Goal: Information Seeking & Learning: Learn about a topic

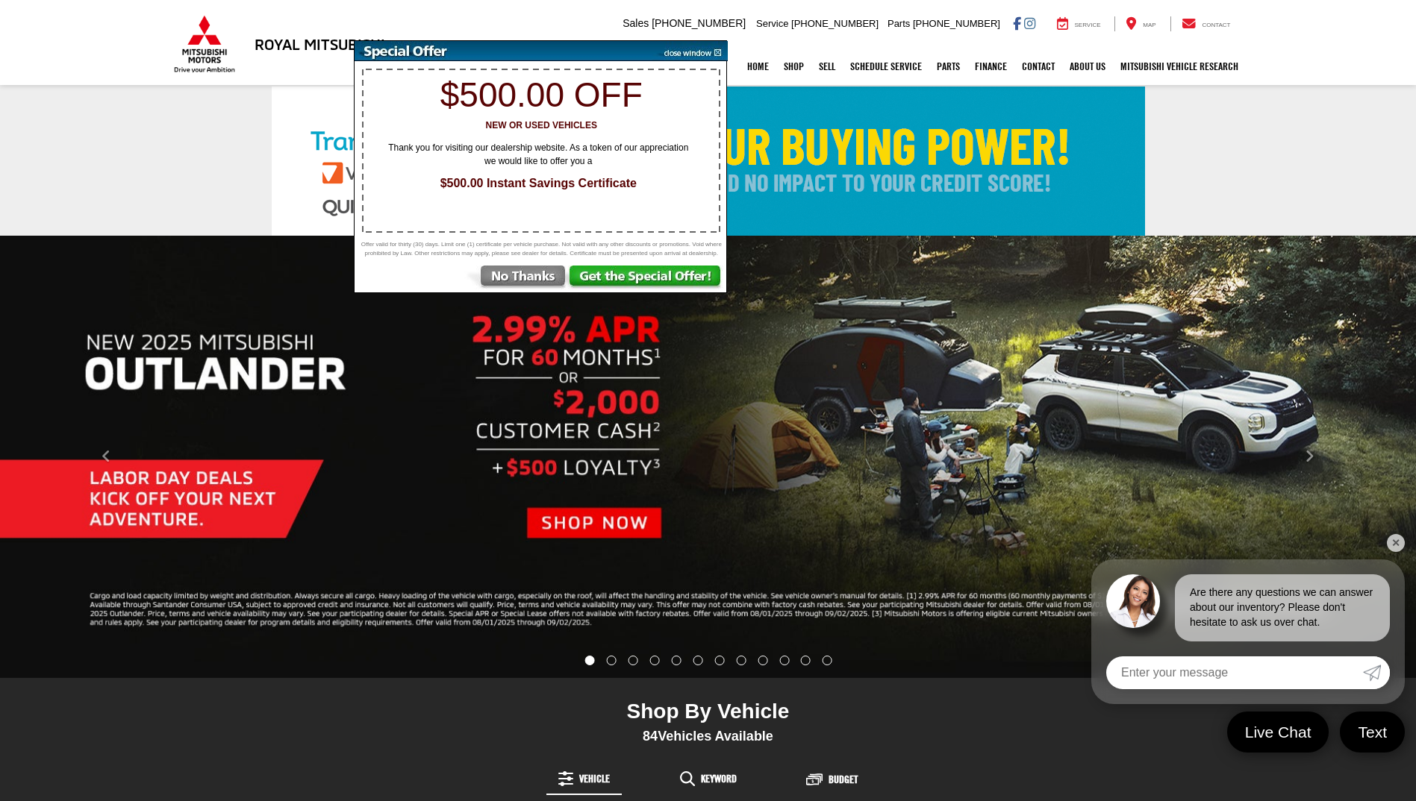
click at [528, 290] on img at bounding box center [516, 279] width 104 height 27
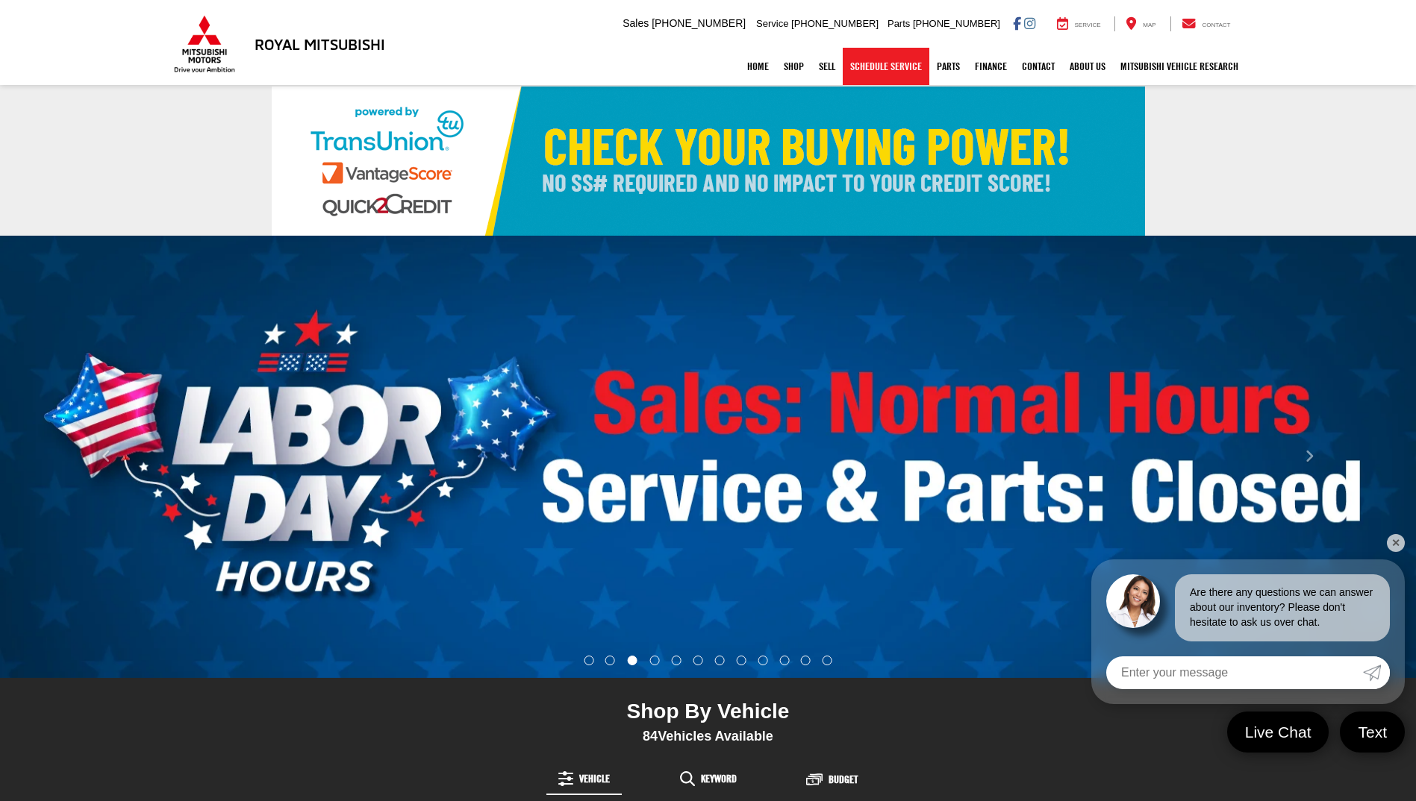
click at [878, 69] on link "Schedule Service" at bounding box center [885, 66] width 87 height 37
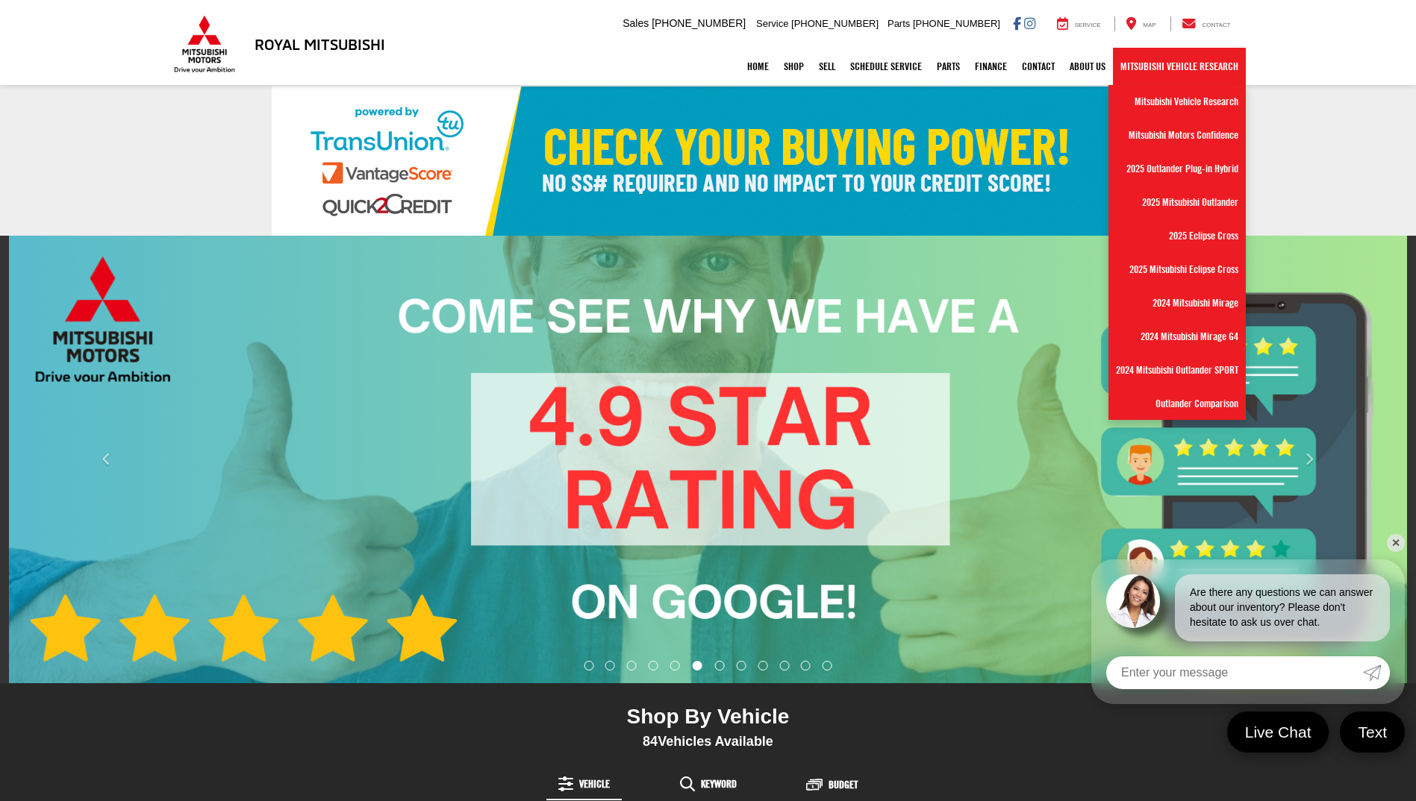
click at [1122, 66] on link "Mitsubishi Vehicle Research" at bounding box center [1179, 66] width 133 height 37
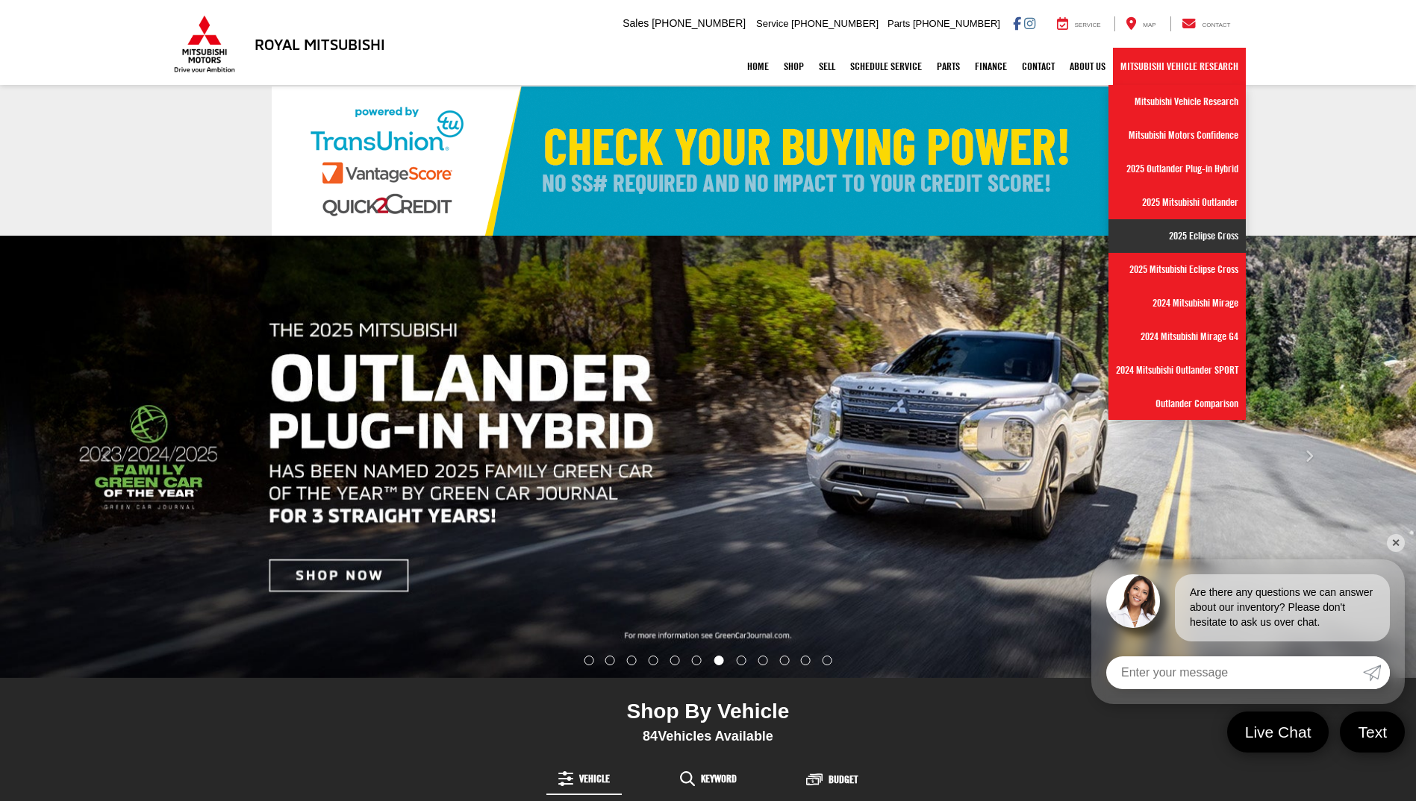
click at [1163, 247] on link "2025 Eclipse Cross" at bounding box center [1176, 236] width 137 height 34
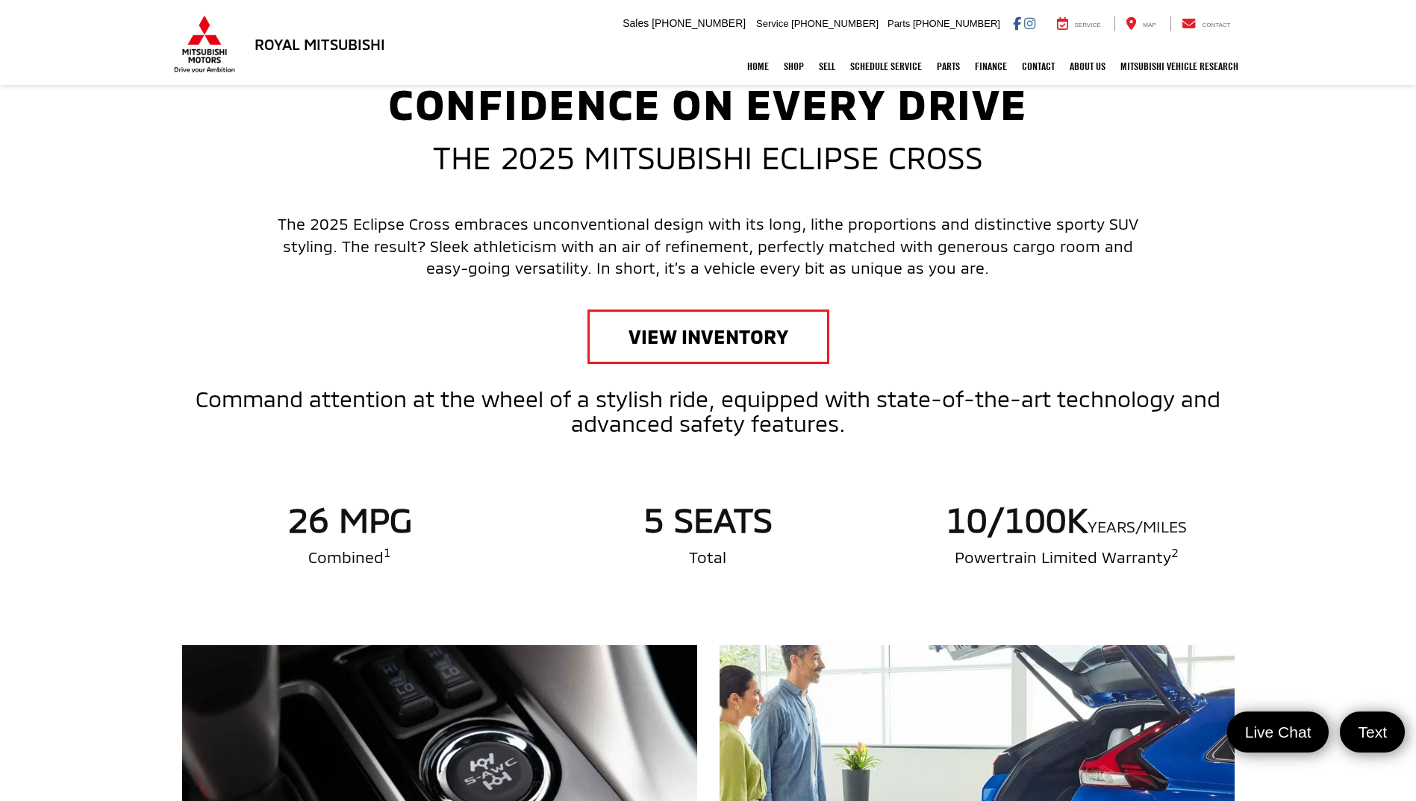
scroll to position [597, 0]
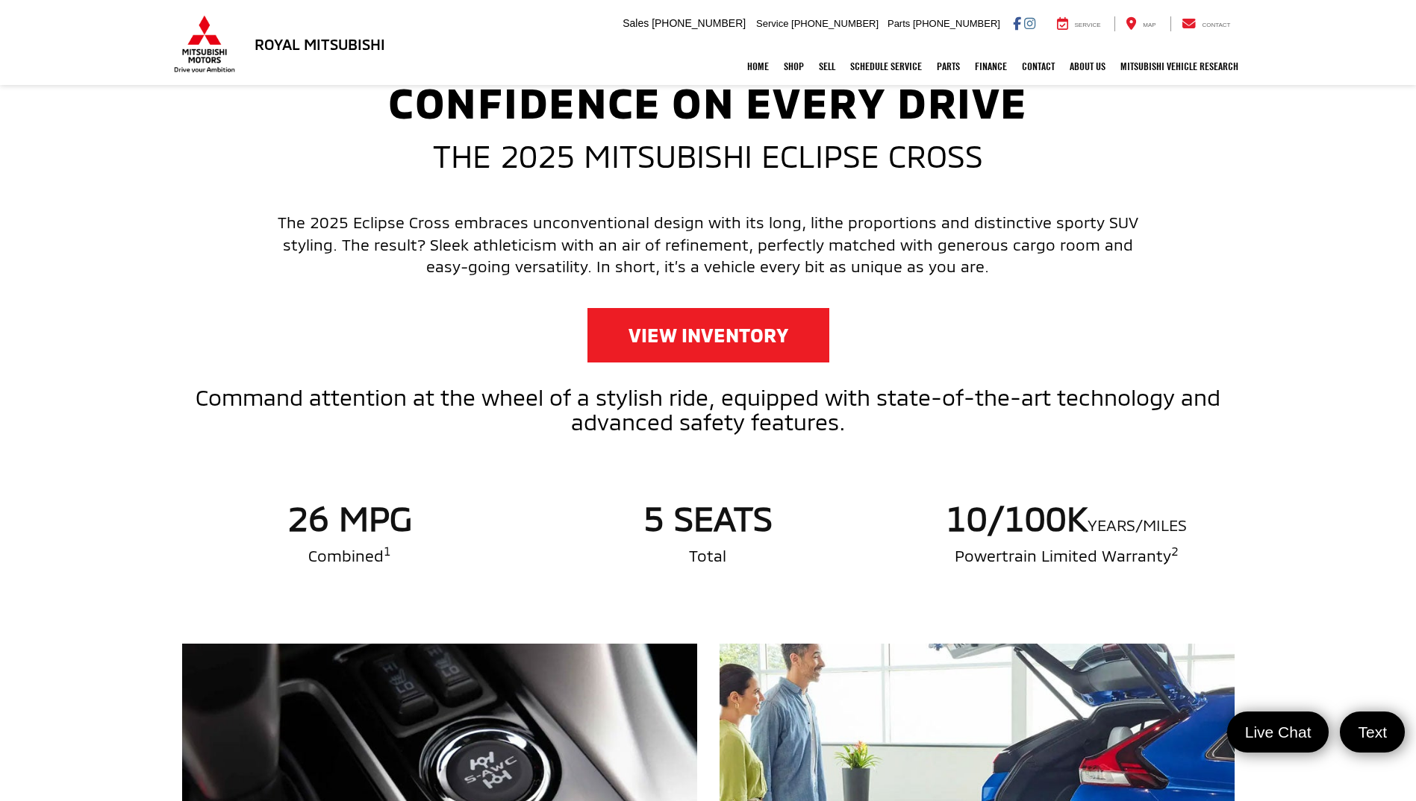
click at [672, 330] on link "View Inventory" at bounding box center [708, 335] width 242 height 54
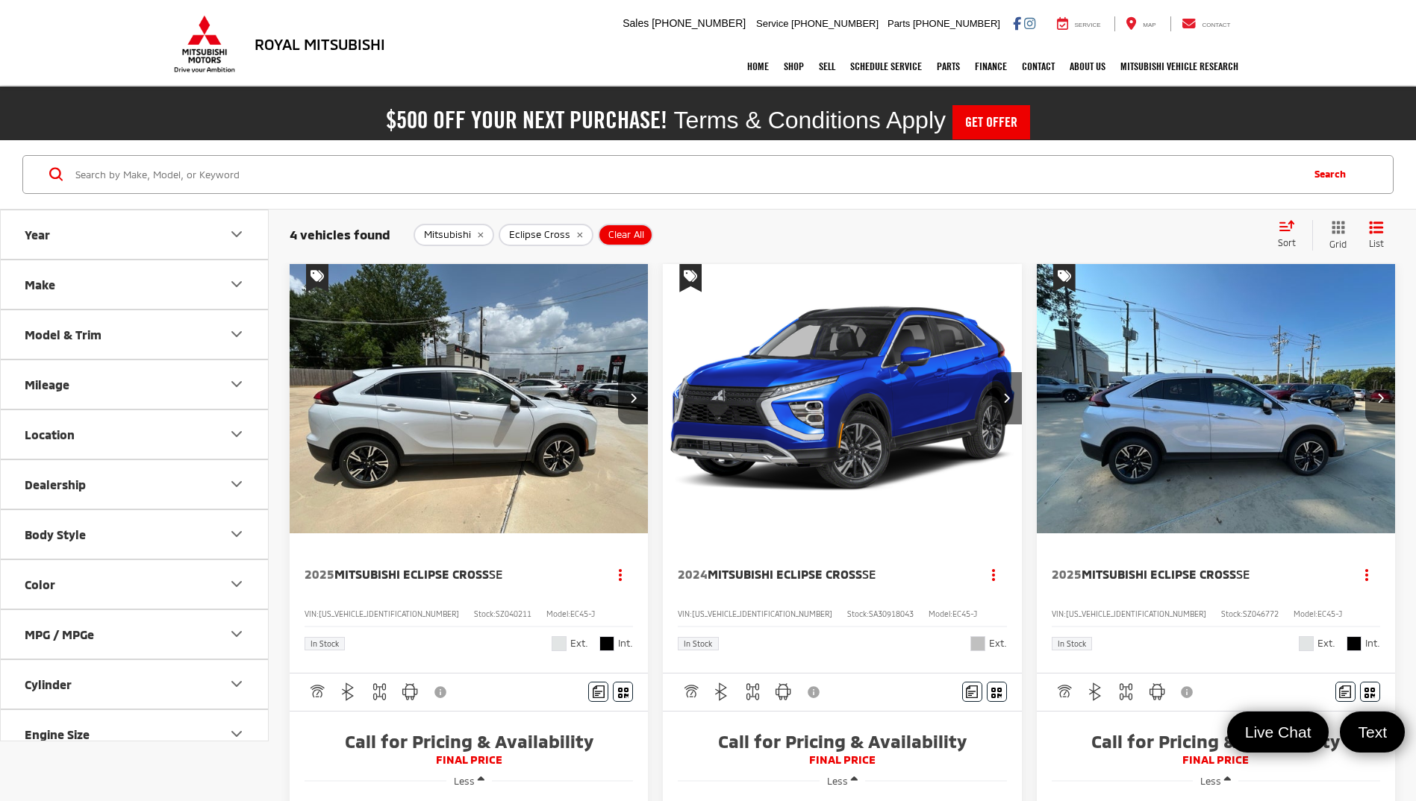
click at [456, 463] on img "2025 Mitsubishi Eclipse Cross SE 0" at bounding box center [469, 399] width 360 height 270
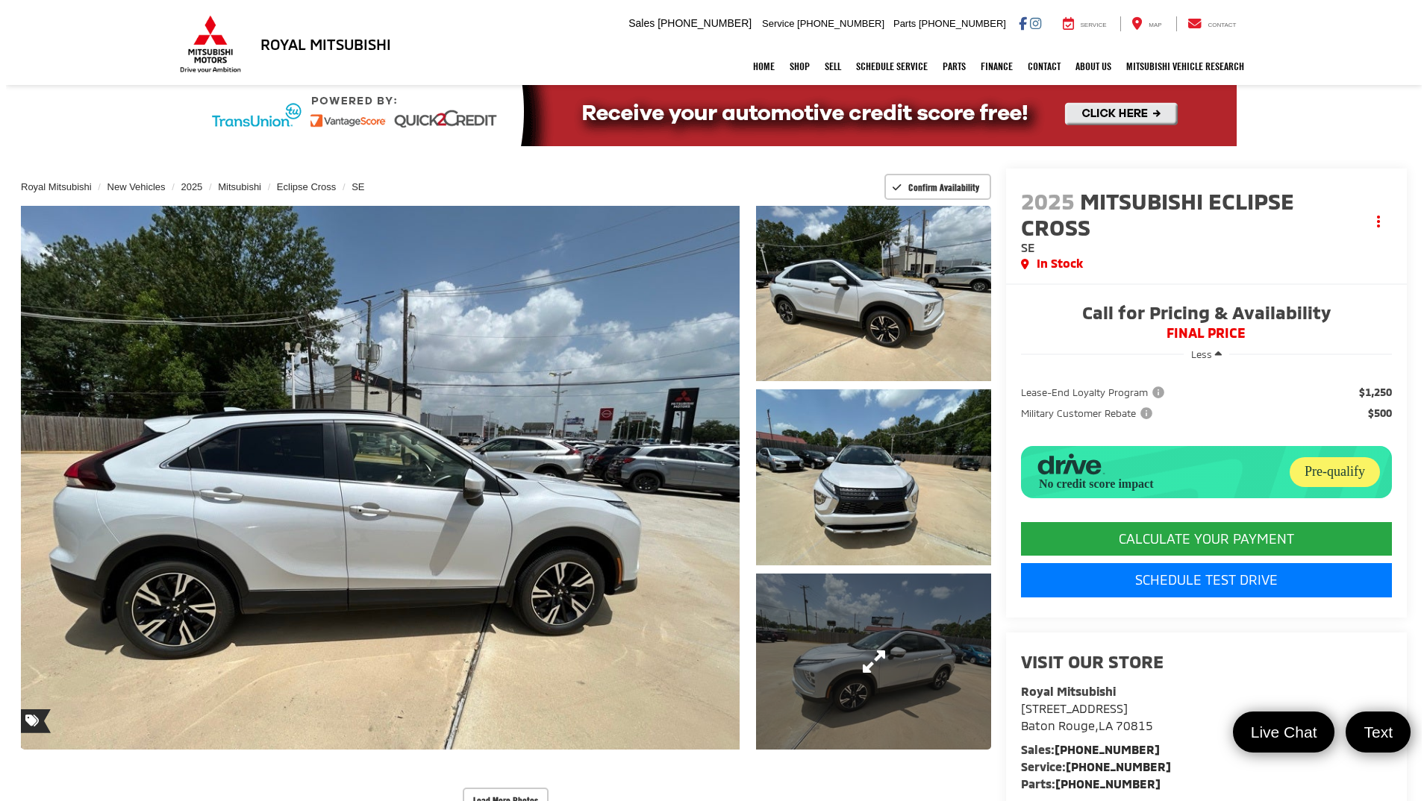
scroll to position [149, 0]
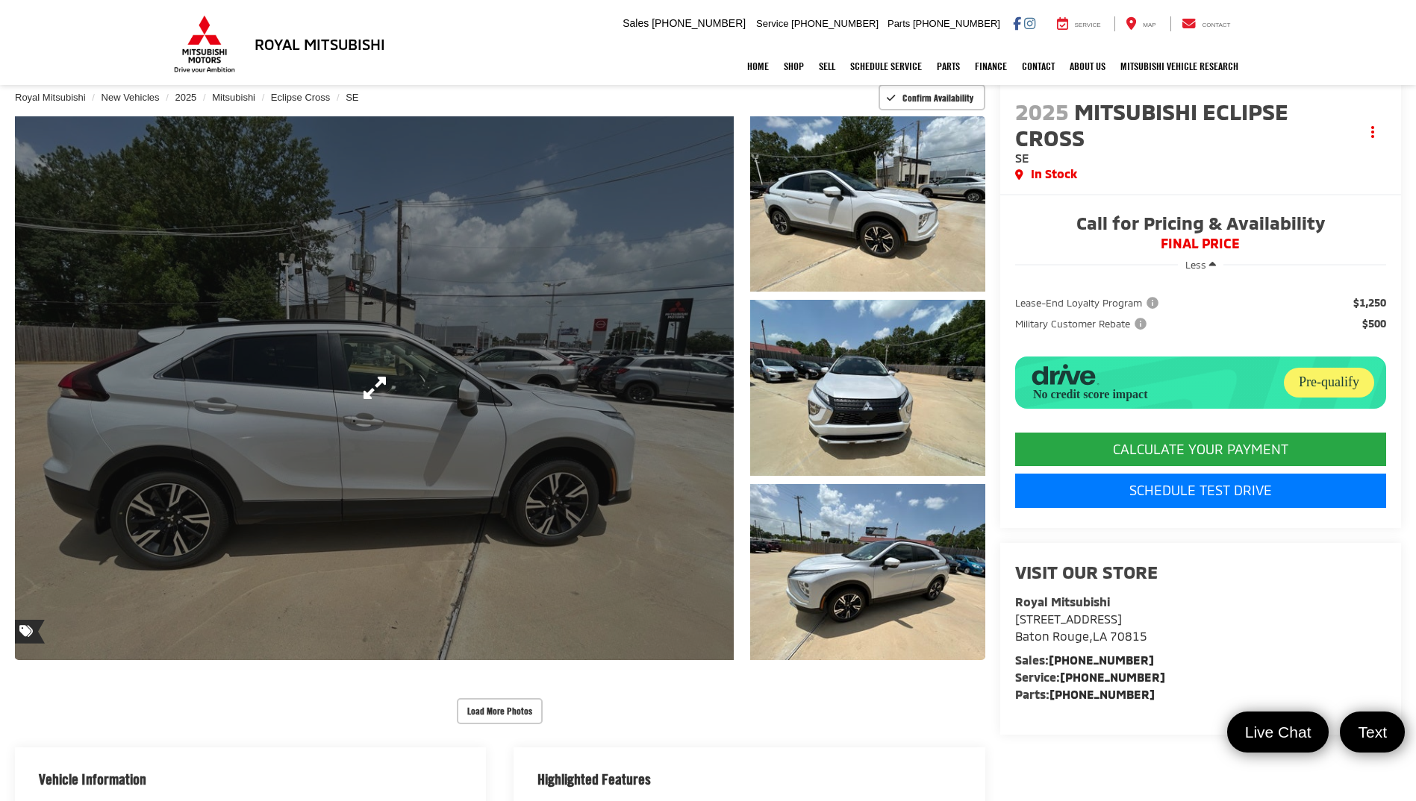
click at [525, 608] on link "Expand Photo 0" at bounding box center [374, 388] width 719 height 544
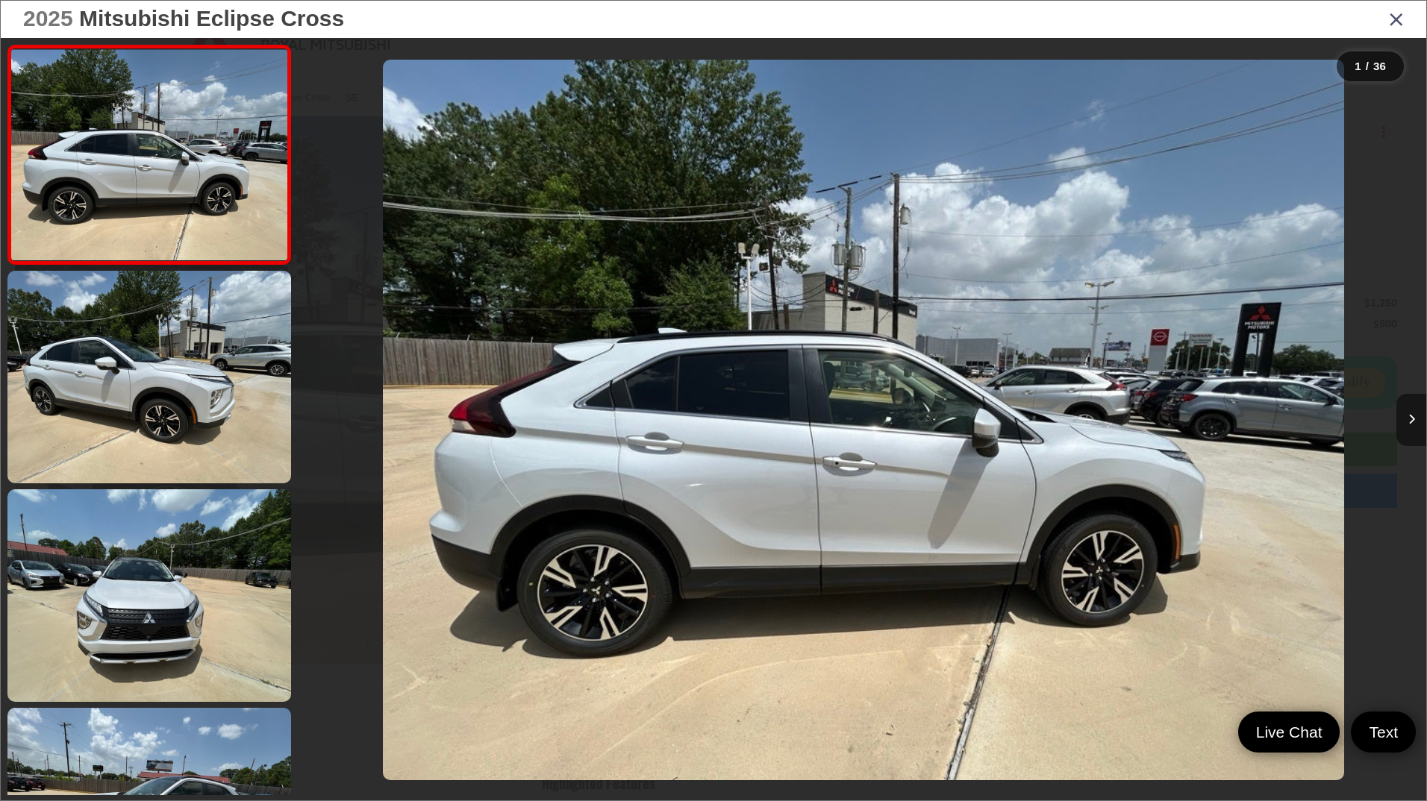
click at [1410, 407] on button "Next image" at bounding box center [1411, 420] width 30 height 52
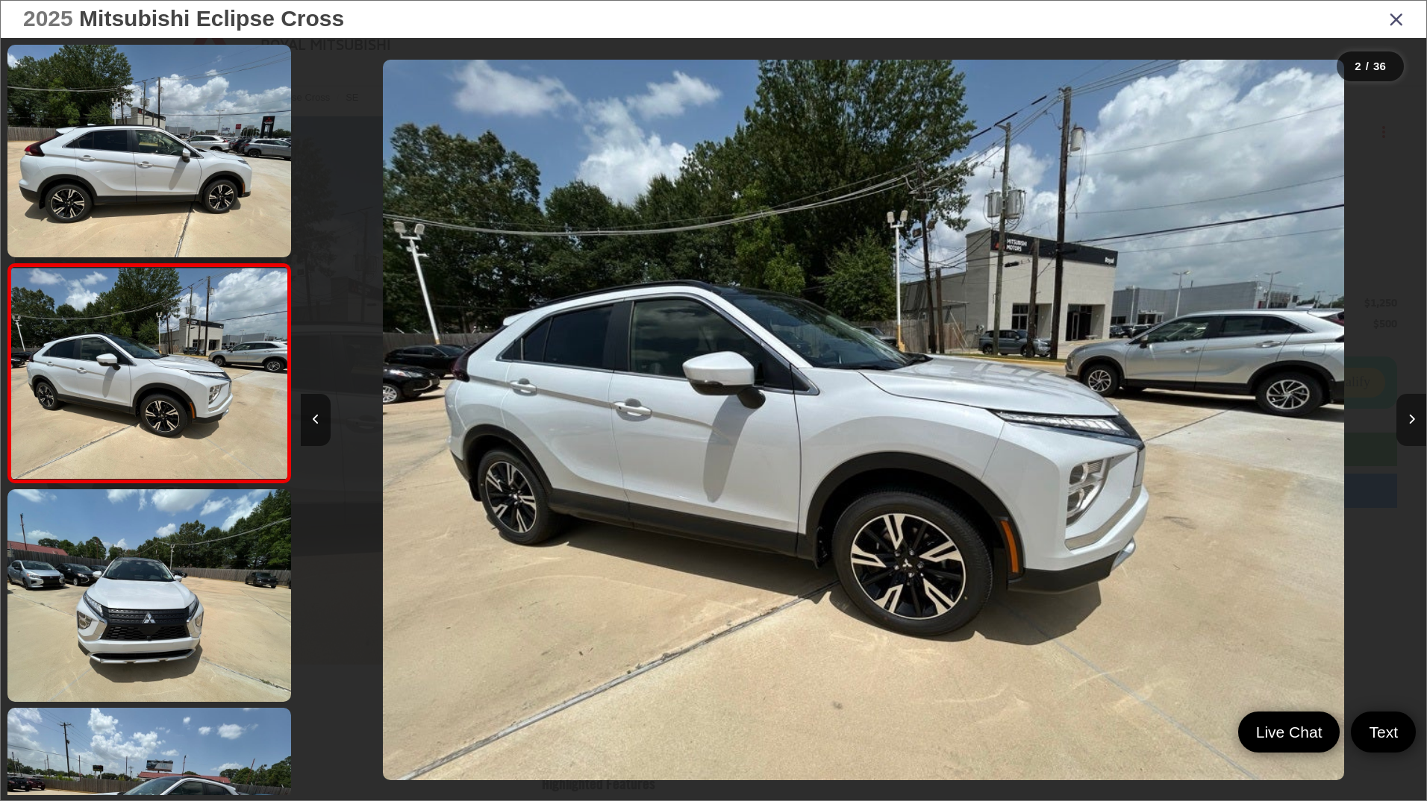
click at [1410, 411] on button "Next image" at bounding box center [1411, 420] width 30 height 52
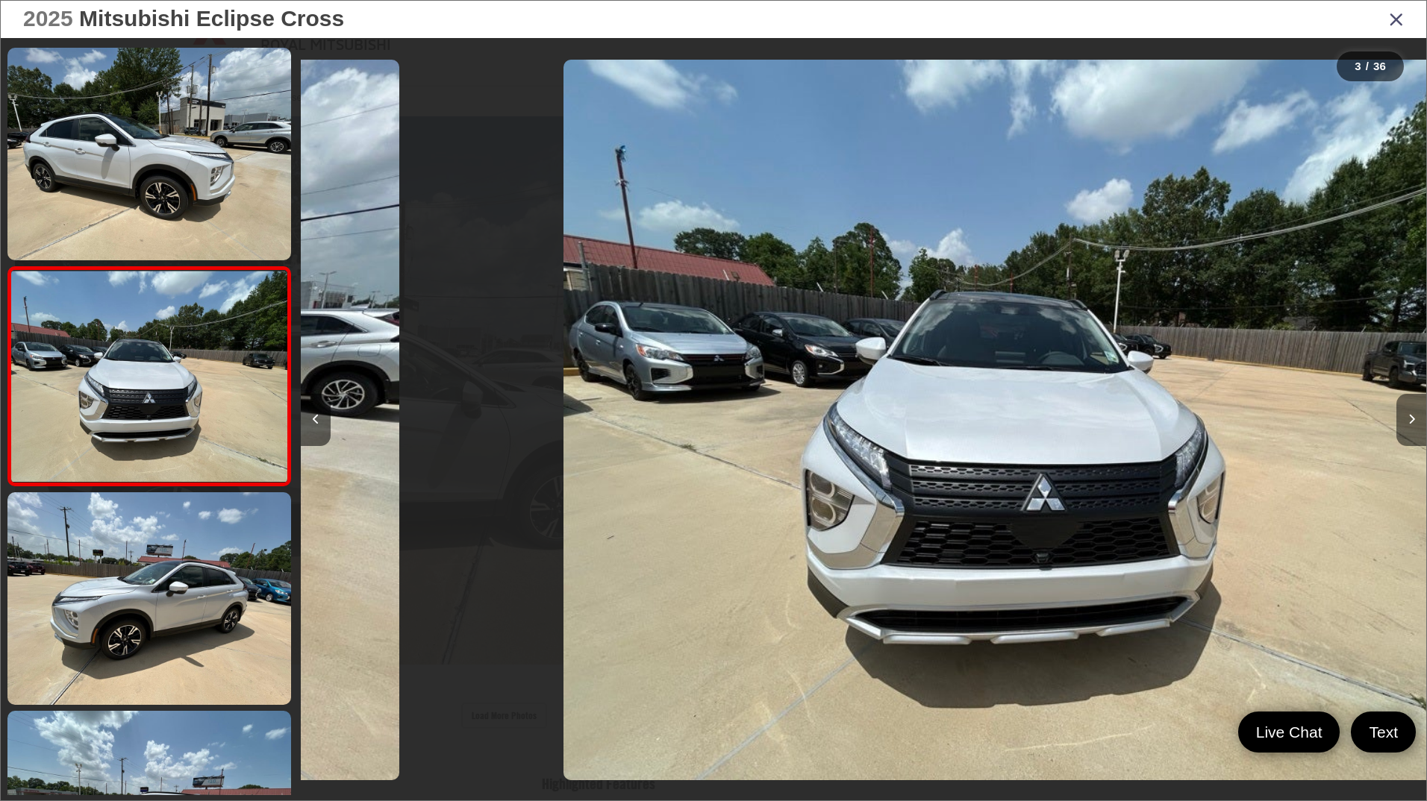
scroll to position [0, 2251]
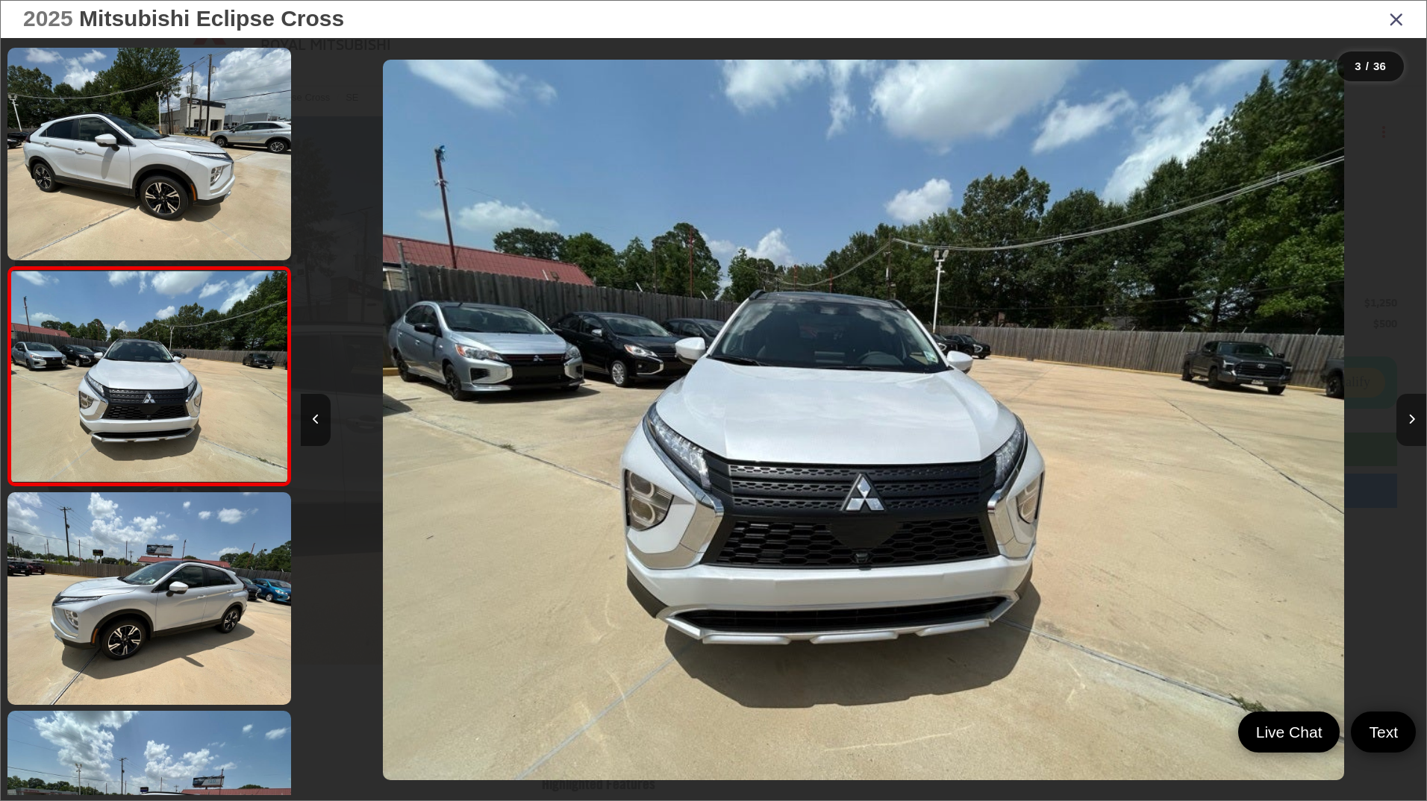
click at [1410, 411] on button "Next image" at bounding box center [1411, 420] width 30 height 52
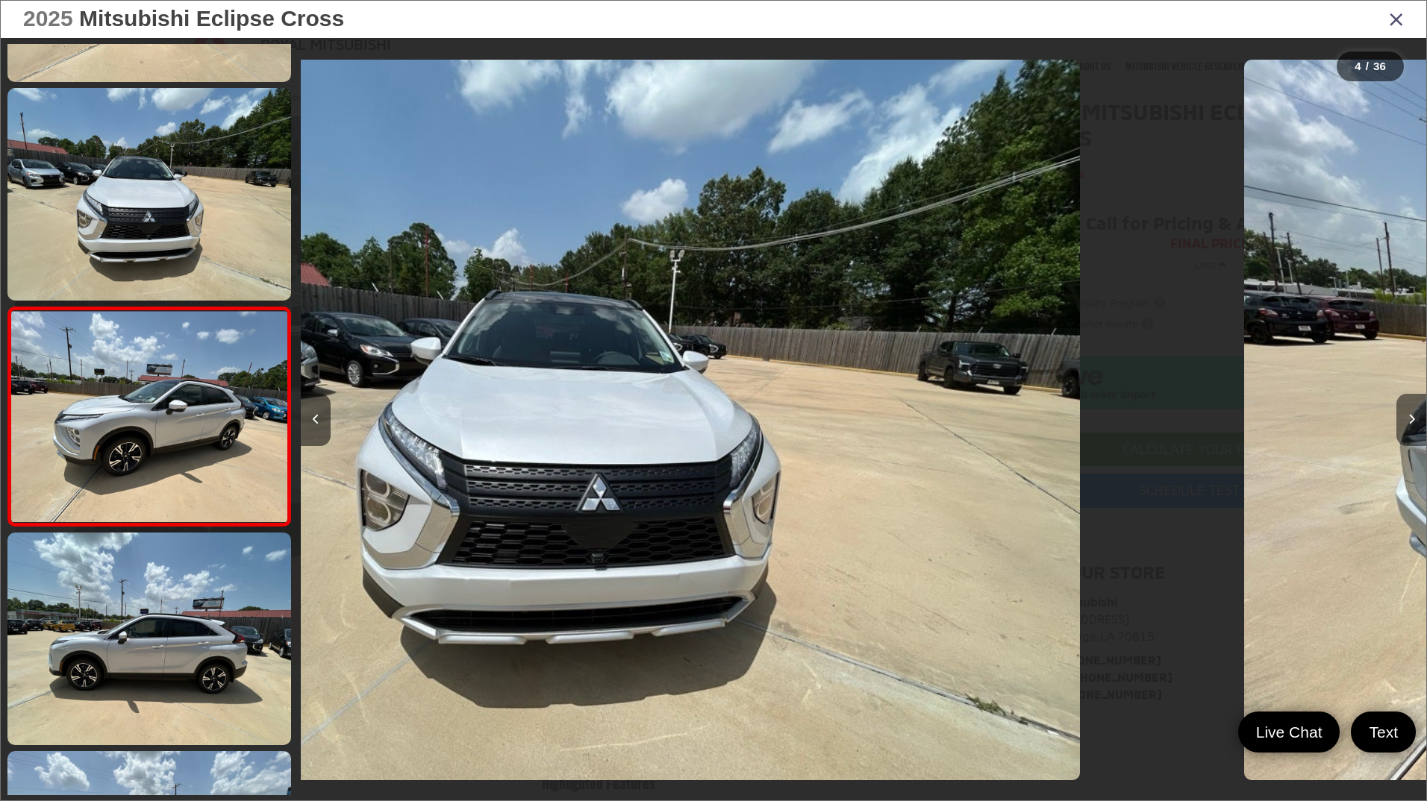
scroll to position [434, 0]
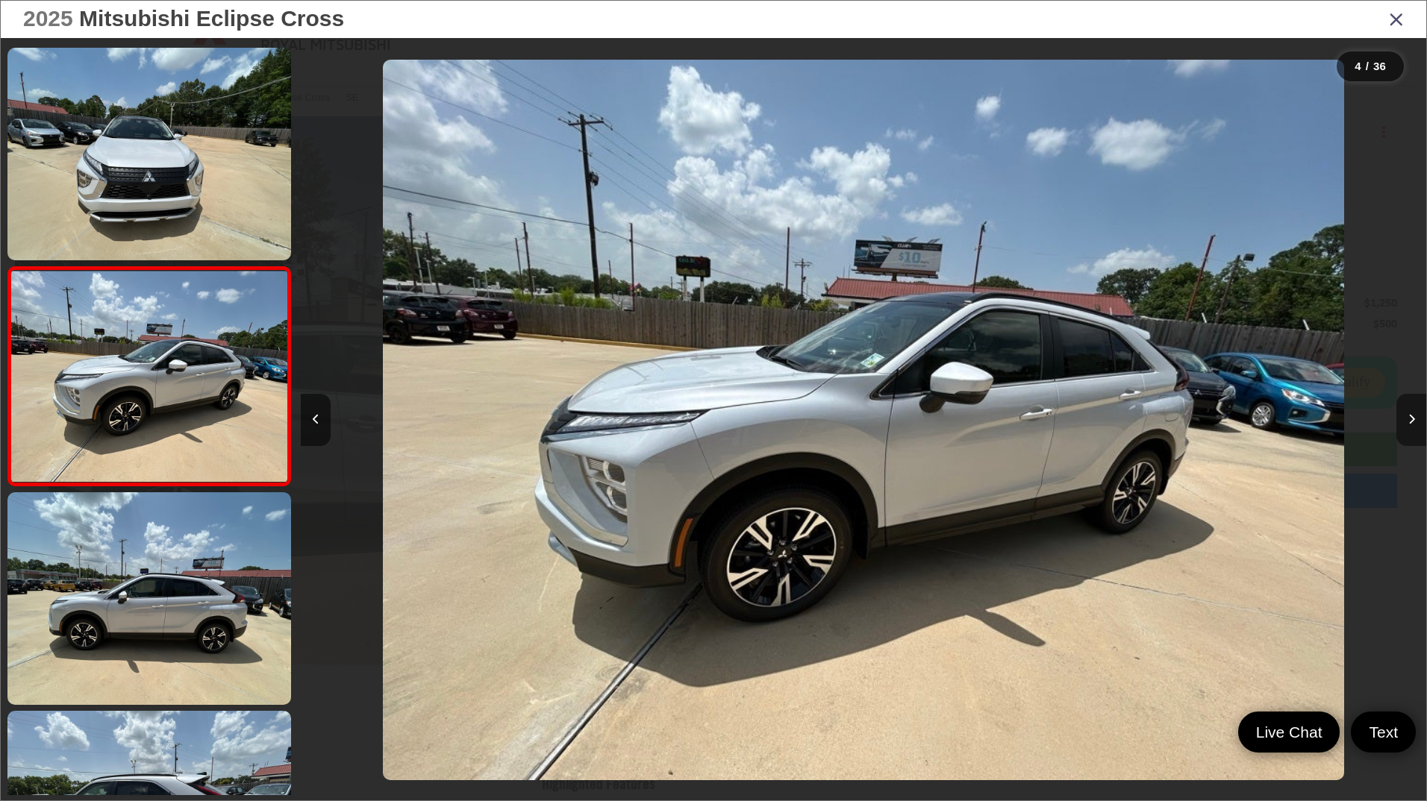
click at [1410, 411] on button "Next image" at bounding box center [1411, 420] width 30 height 52
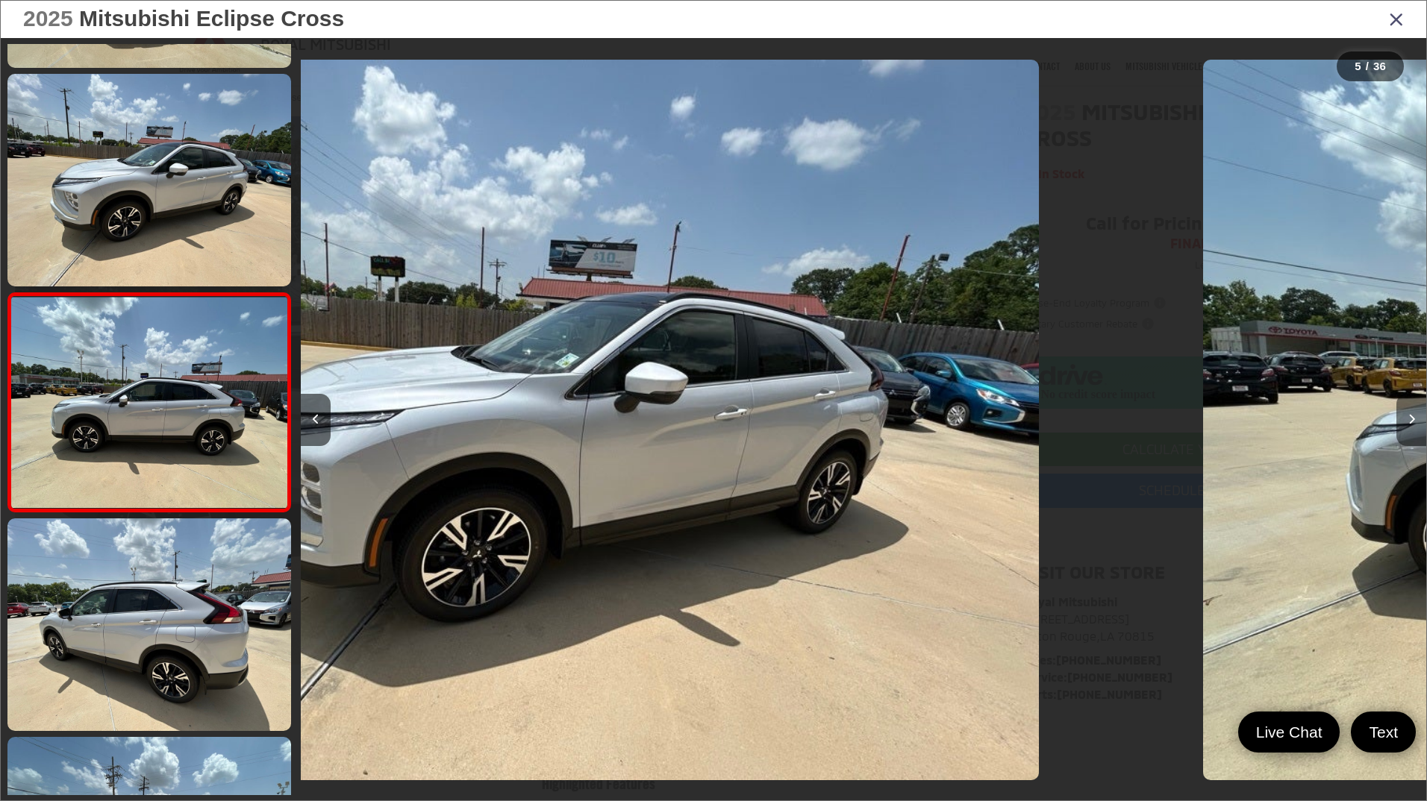
scroll to position [653, 0]
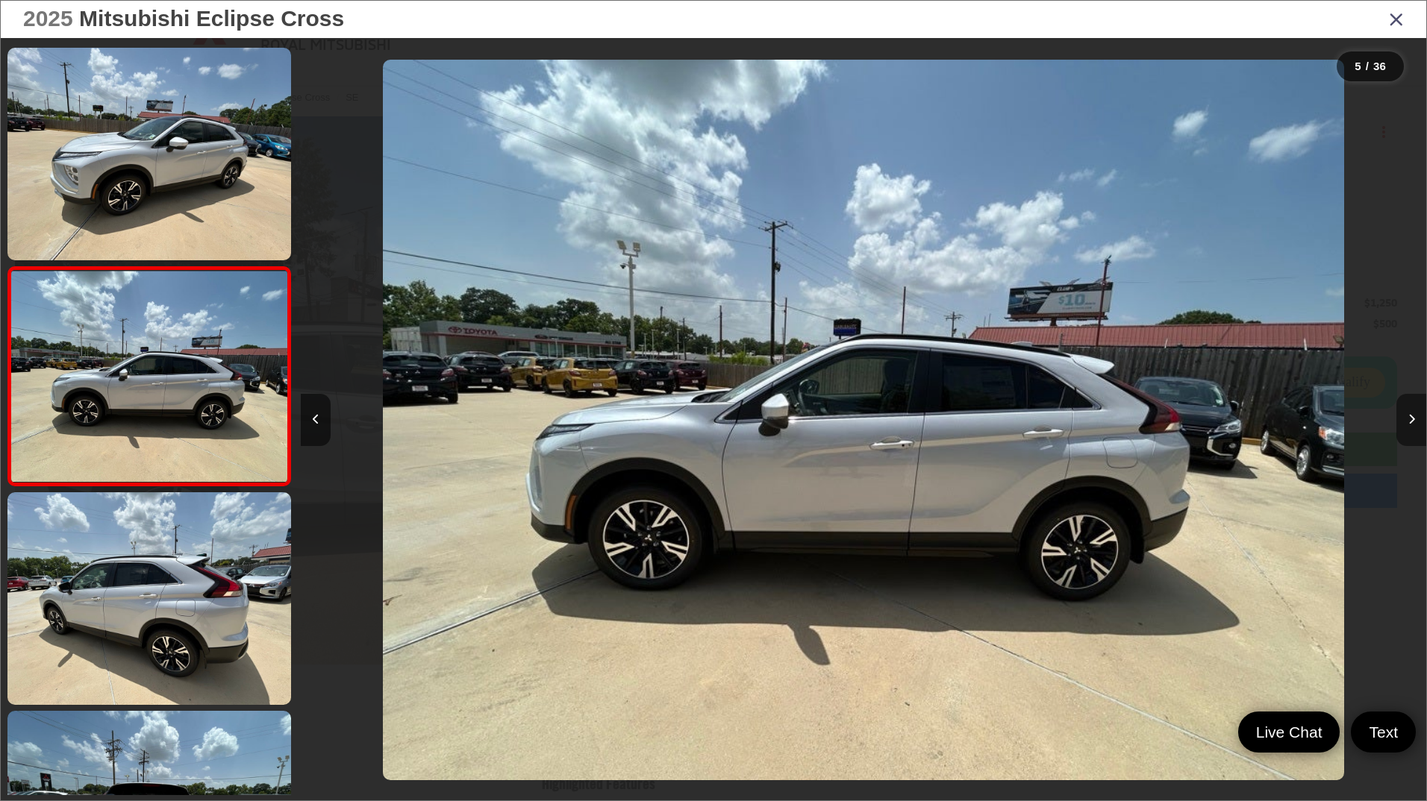
click at [1410, 411] on button "Next image" at bounding box center [1411, 420] width 30 height 52
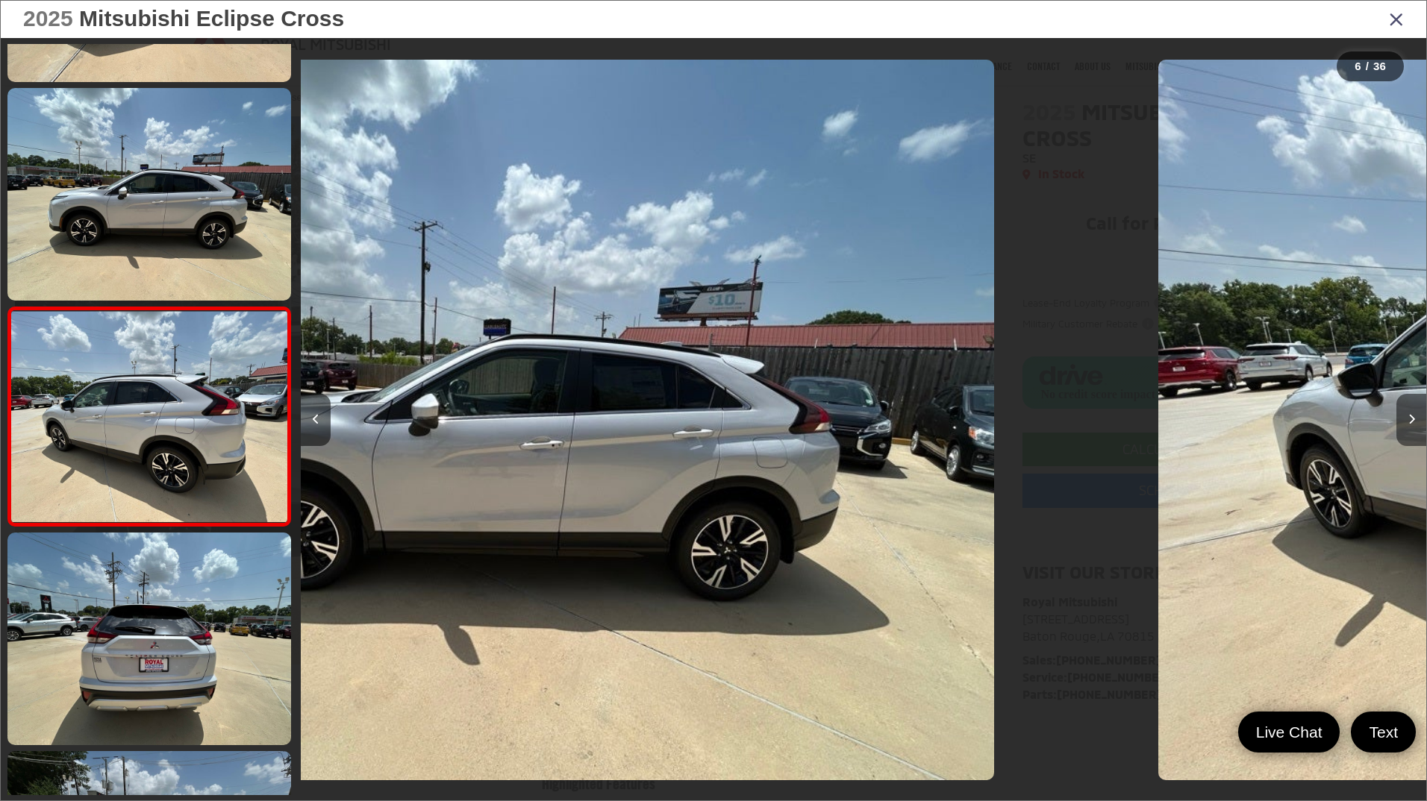
scroll to position [872, 0]
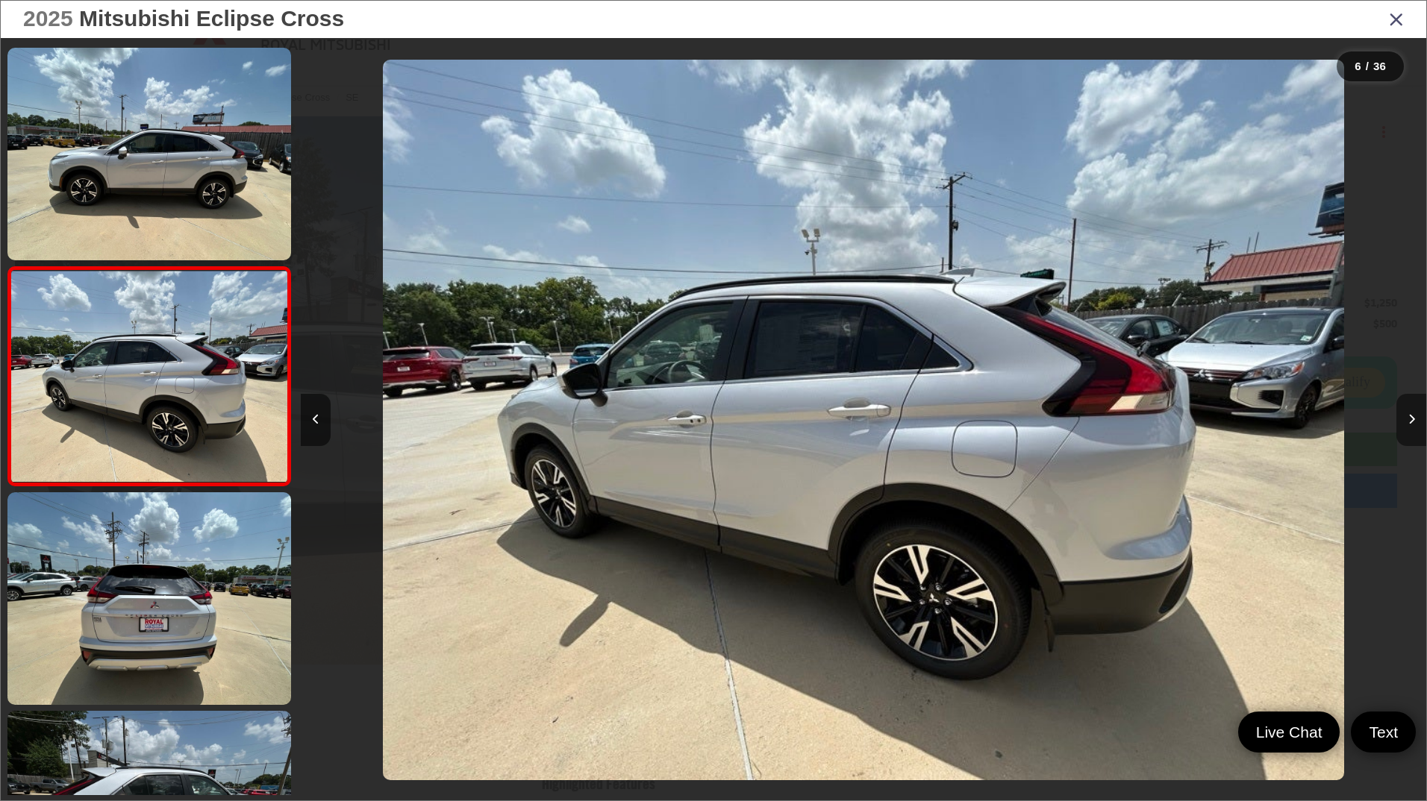
click at [1410, 411] on button "Next image" at bounding box center [1411, 420] width 30 height 52
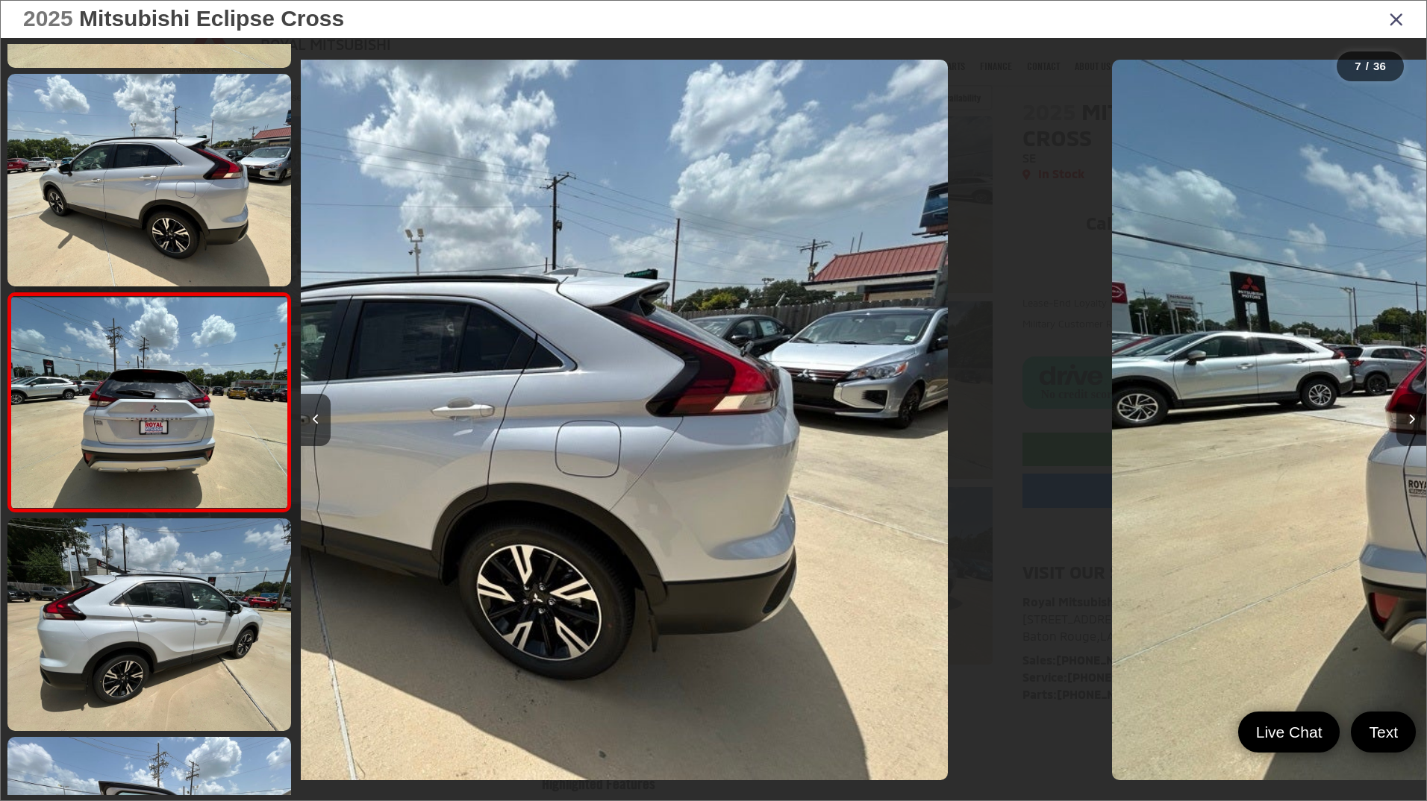
scroll to position [1090, 0]
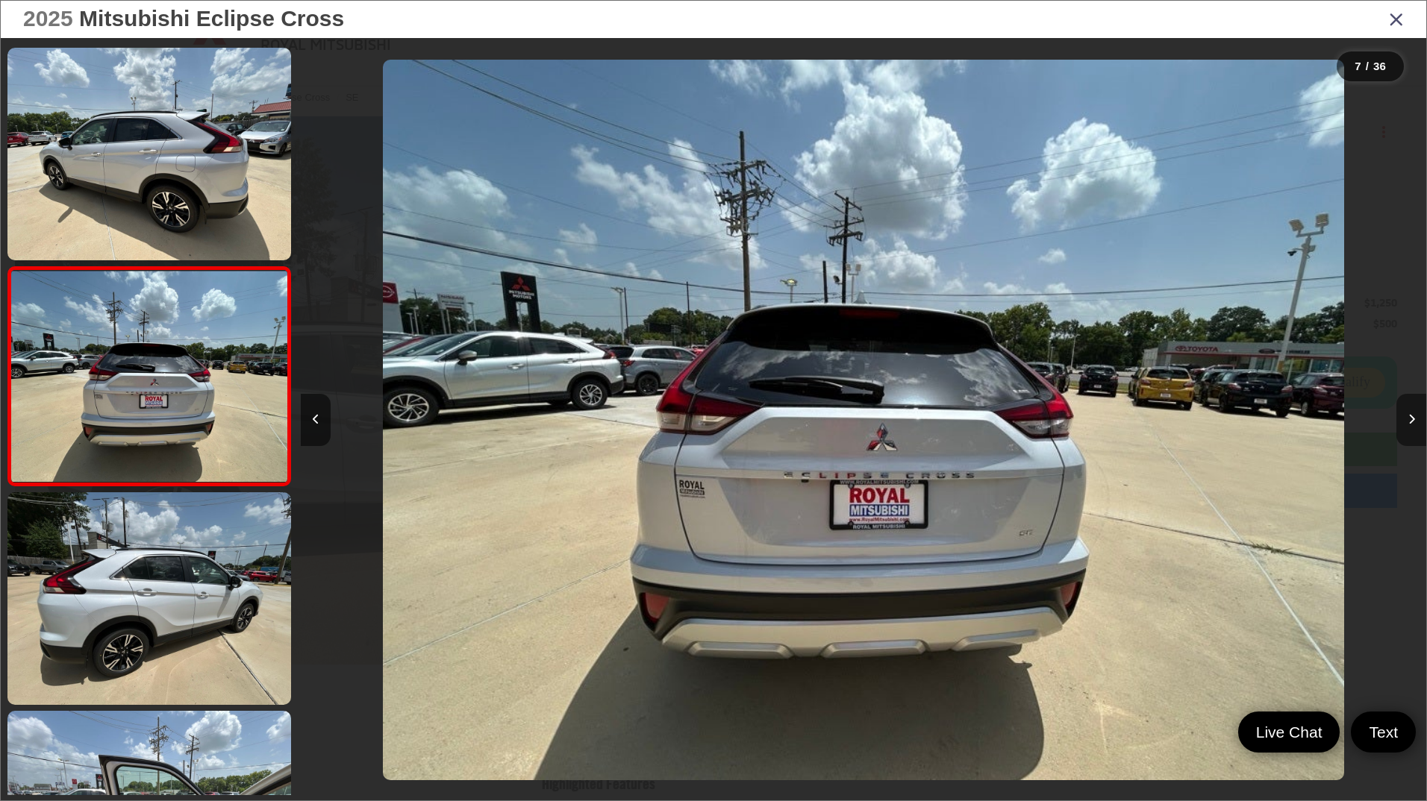
click at [1410, 411] on button "Next image" at bounding box center [1411, 420] width 30 height 52
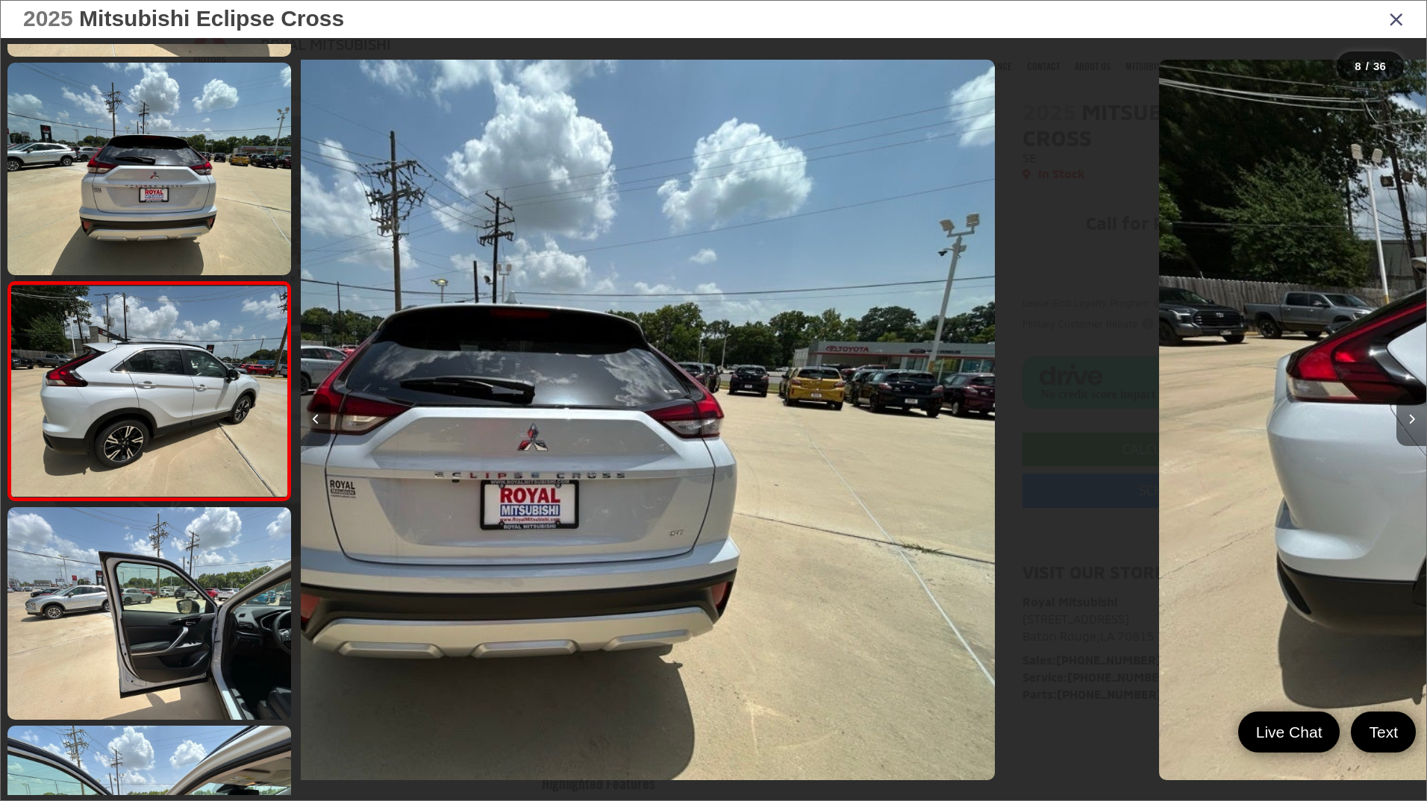
scroll to position [1309, 0]
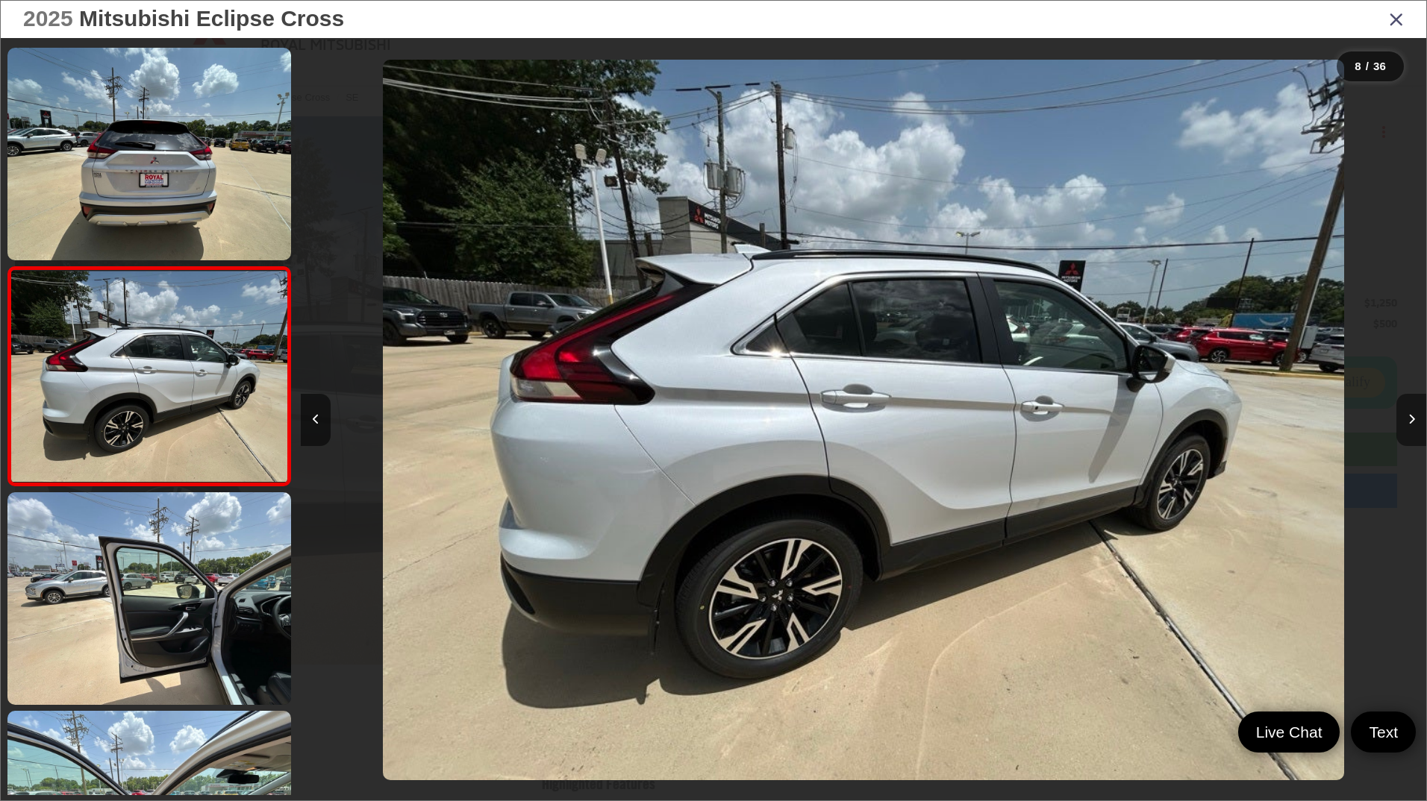
click at [1410, 411] on button "Next image" at bounding box center [1411, 420] width 30 height 52
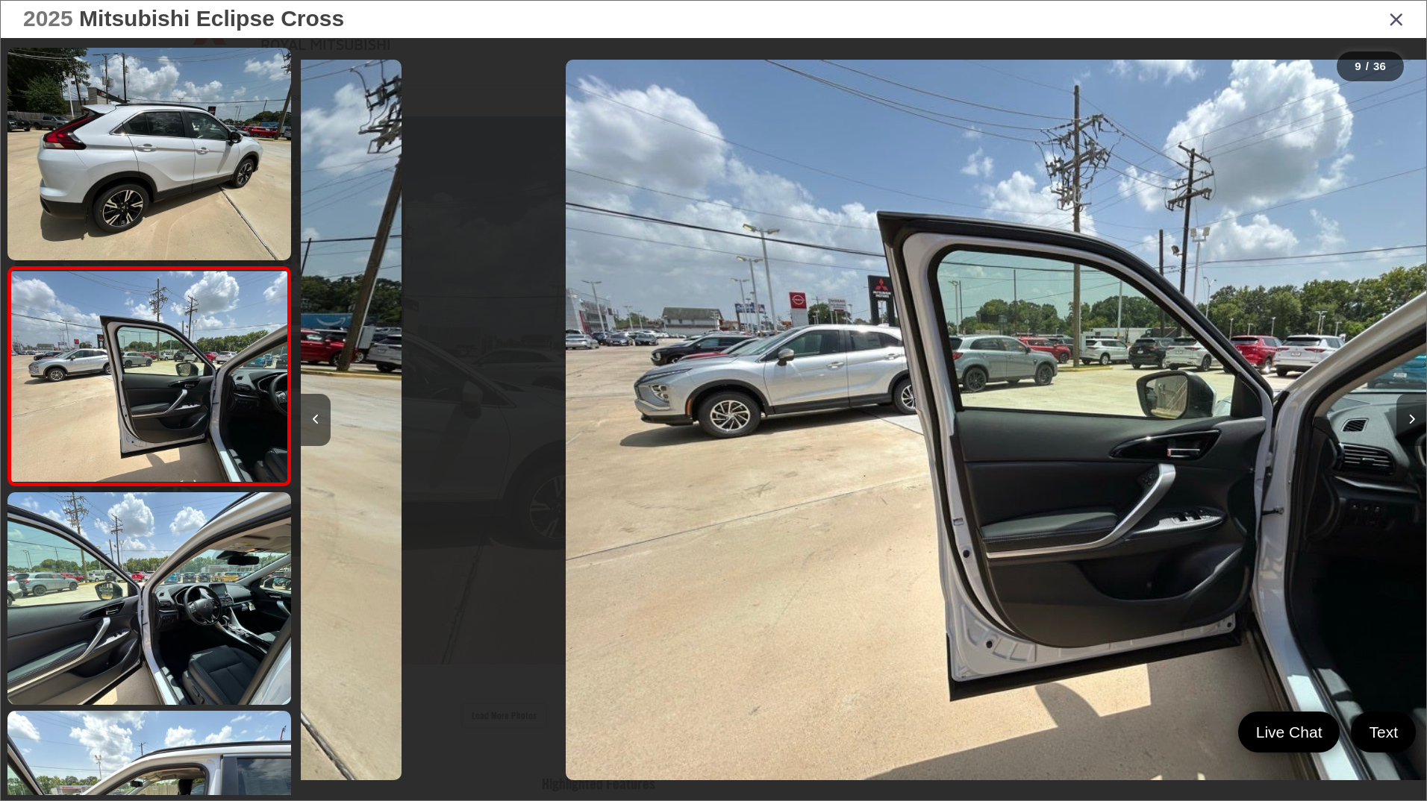
scroll to position [0, 9003]
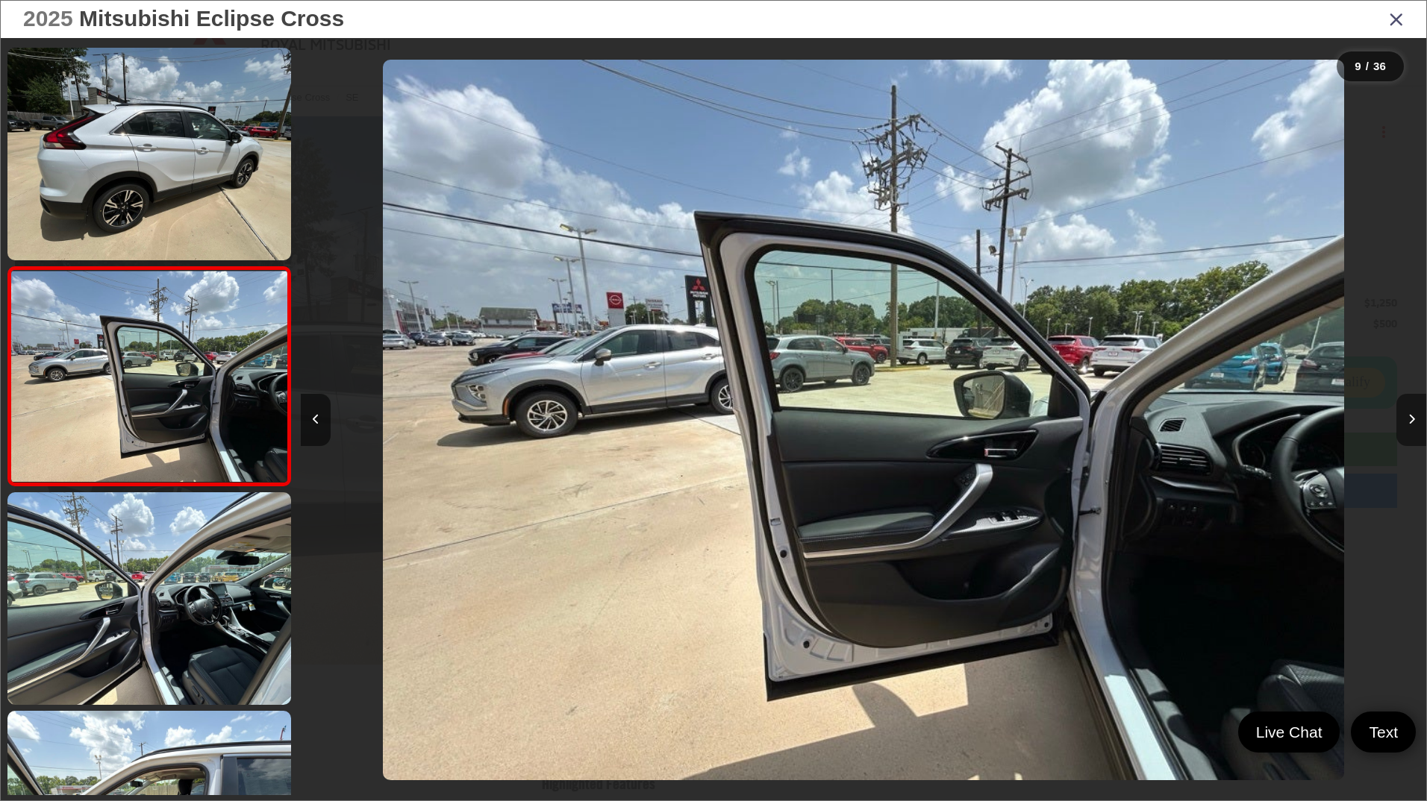
click at [1410, 411] on button "Next image" at bounding box center [1411, 420] width 30 height 52
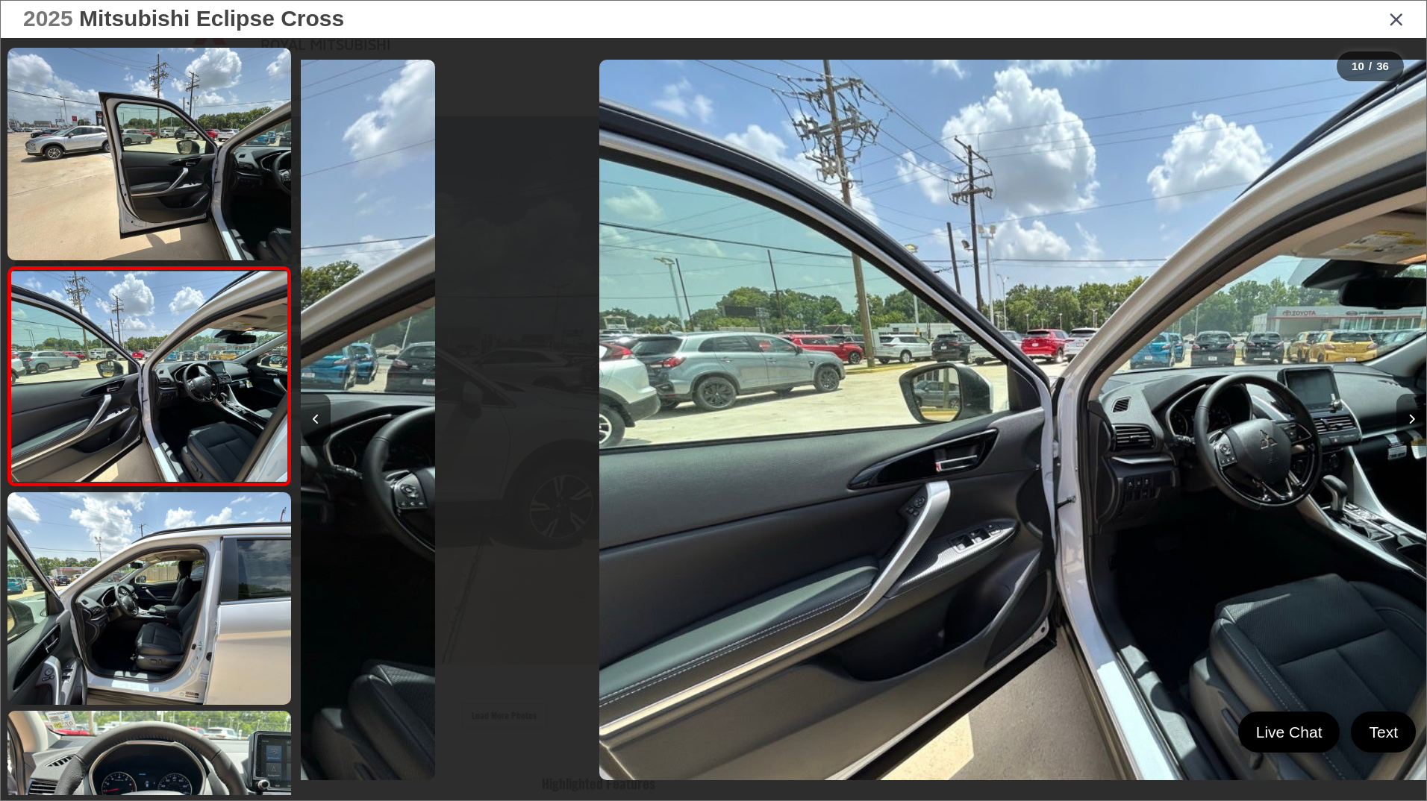
scroll to position [0, 10128]
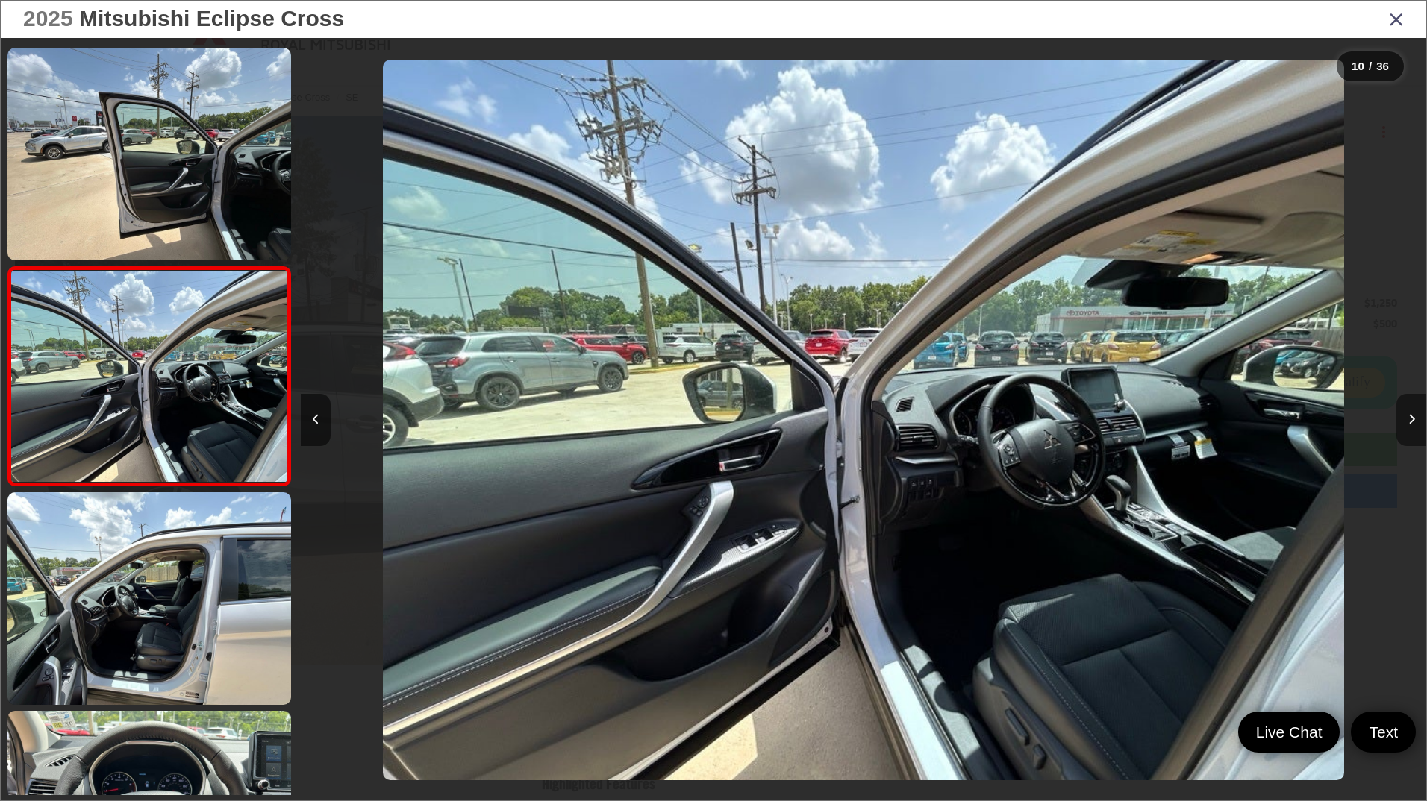
click at [1410, 411] on button "Next image" at bounding box center [1411, 420] width 30 height 52
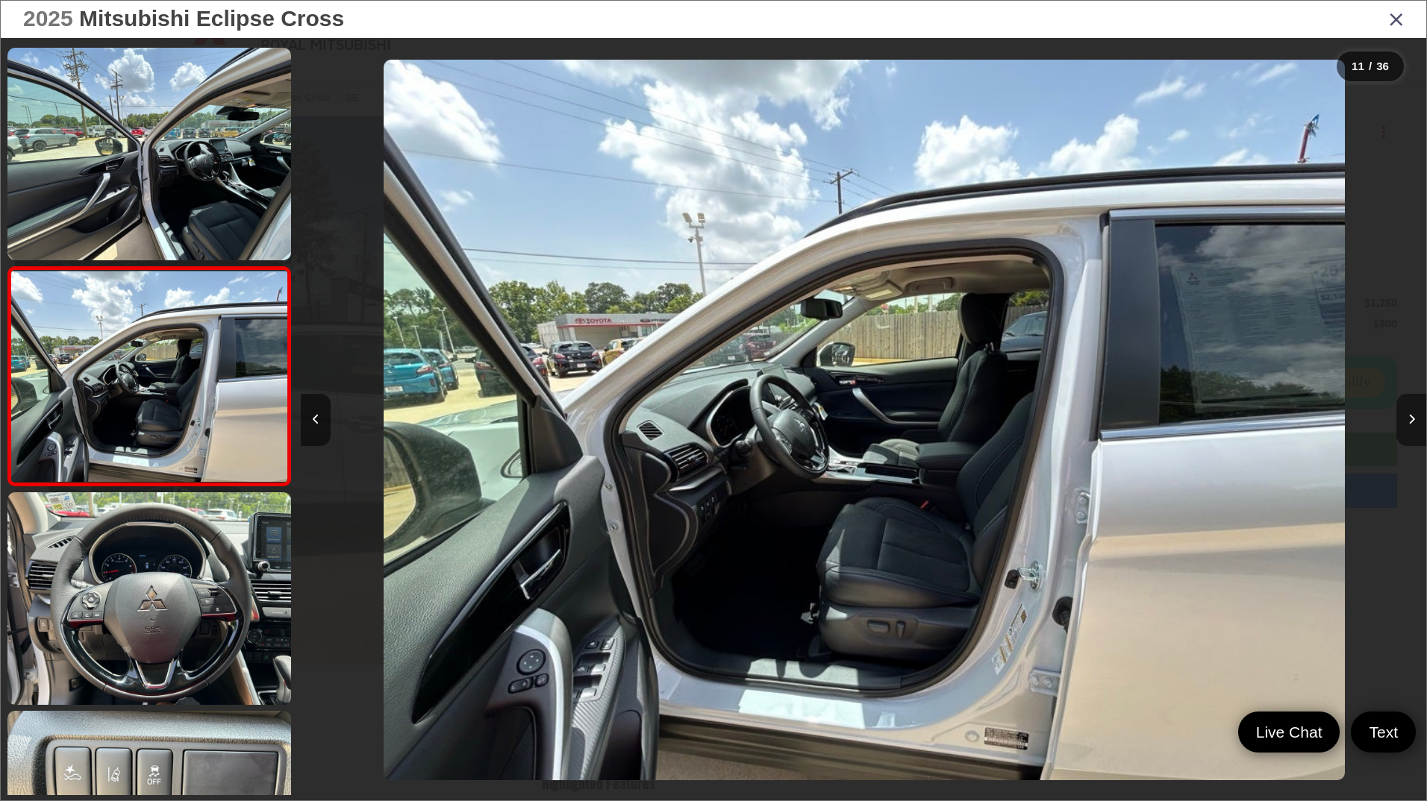
scroll to position [0, 0]
click at [1410, 411] on button "Next image" at bounding box center [1411, 420] width 30 height 52
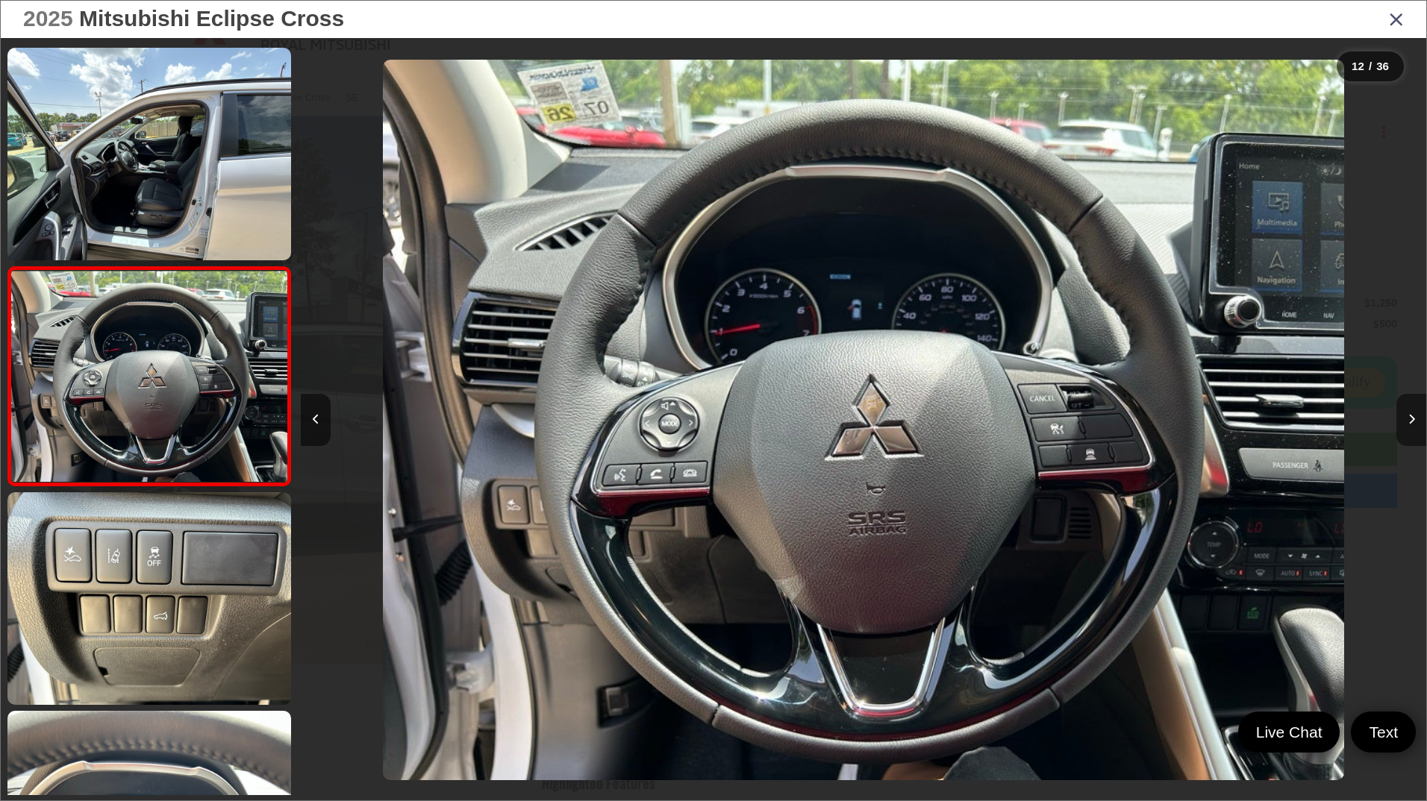
click at [1408, 412] on button "Next image" at bounding box center [1411, 420] width 30 height 52
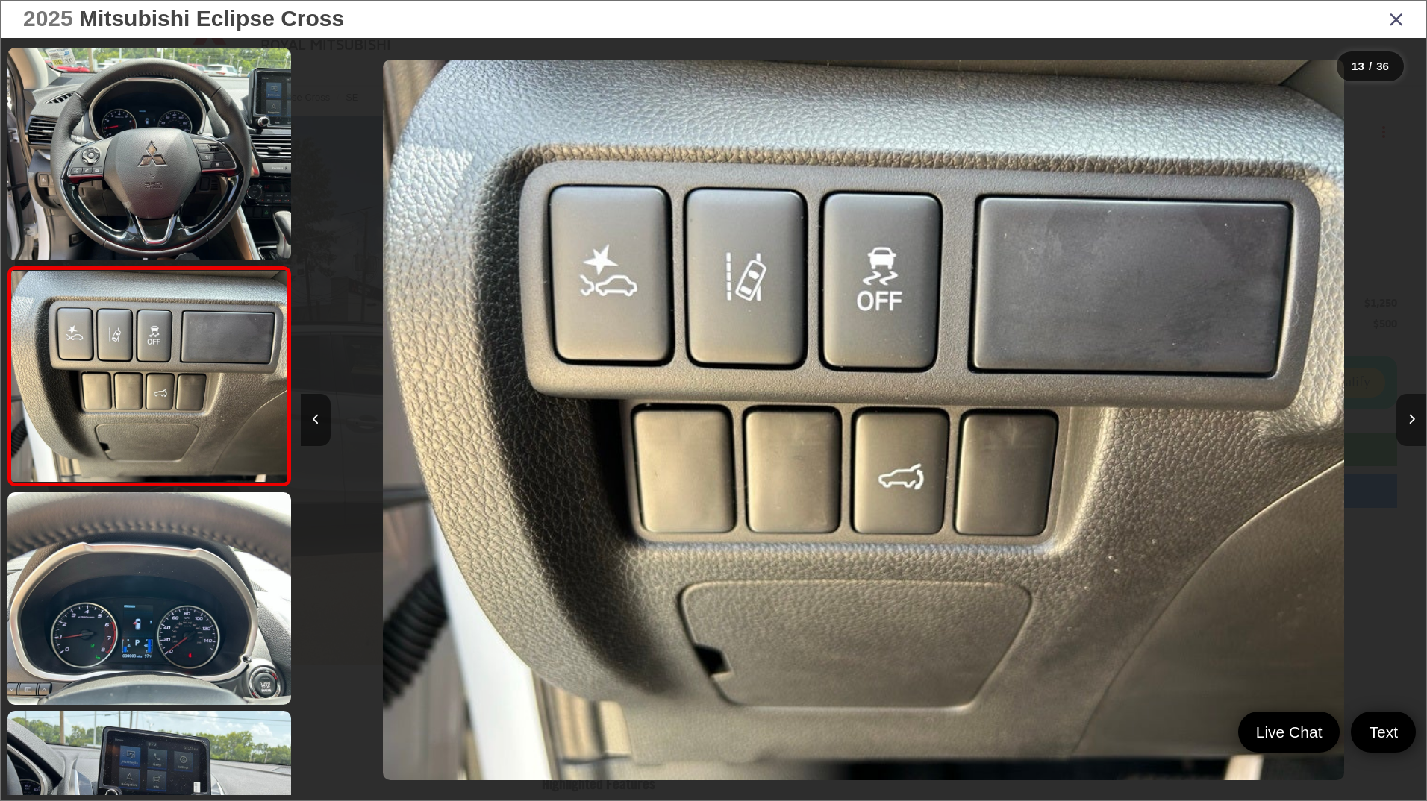
click at [1408, 412] on button "Next image" at bounding box center [1411, 420] width 30 height 52
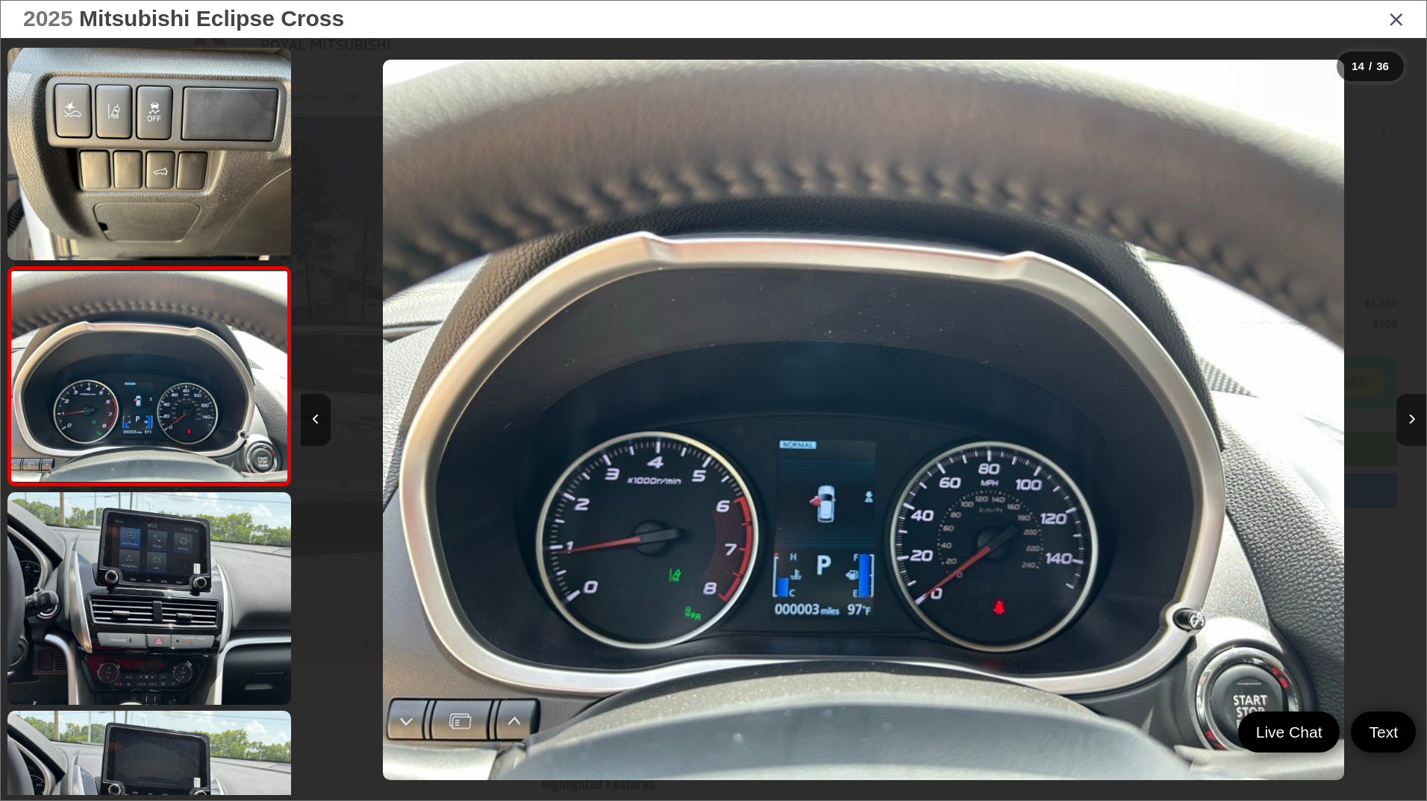
click at [1397, 411] on button "Next image" at bounding box center [1411, 420] width 30 height 52
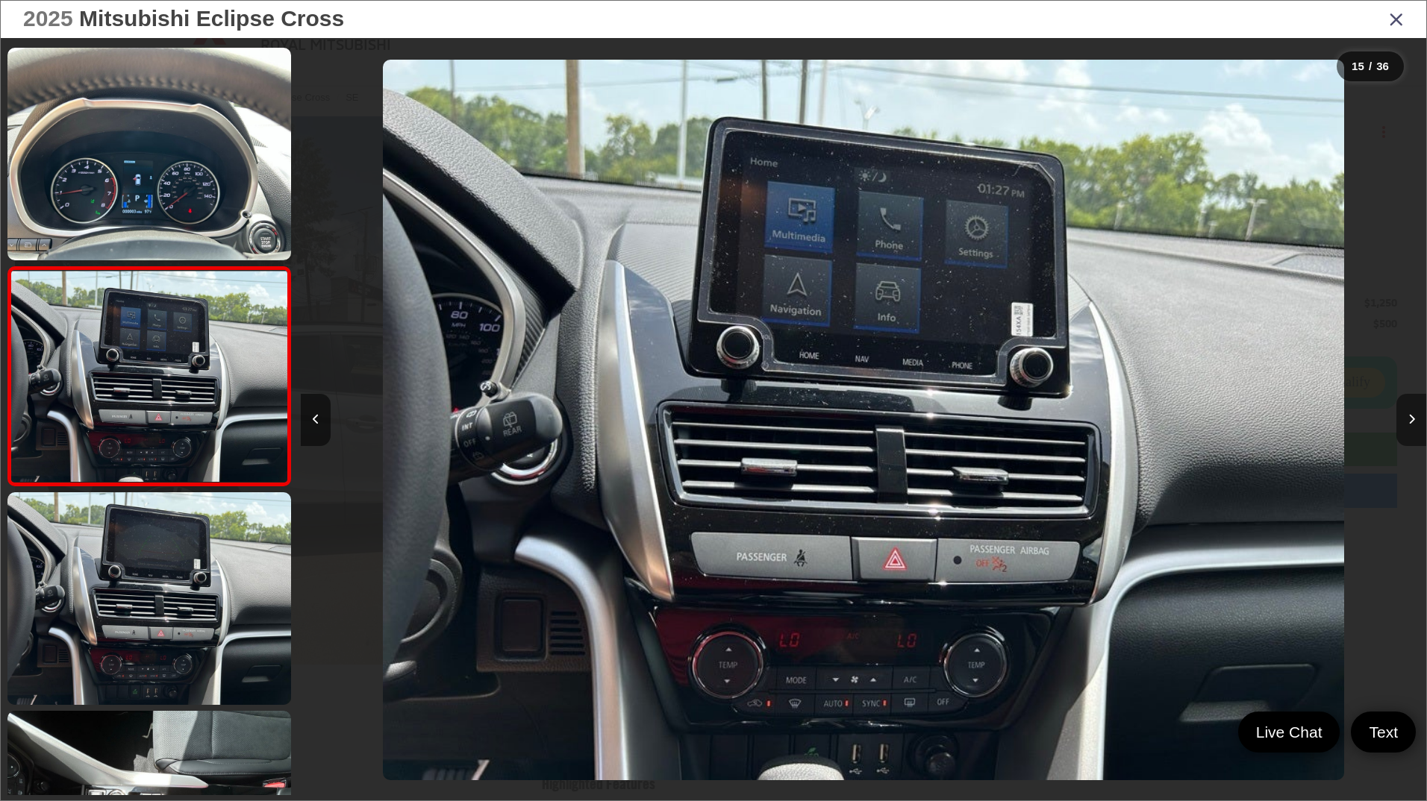
click at [1408, 417] on icon "Next image" at bounding box center [1411, 419] width 7 height 10
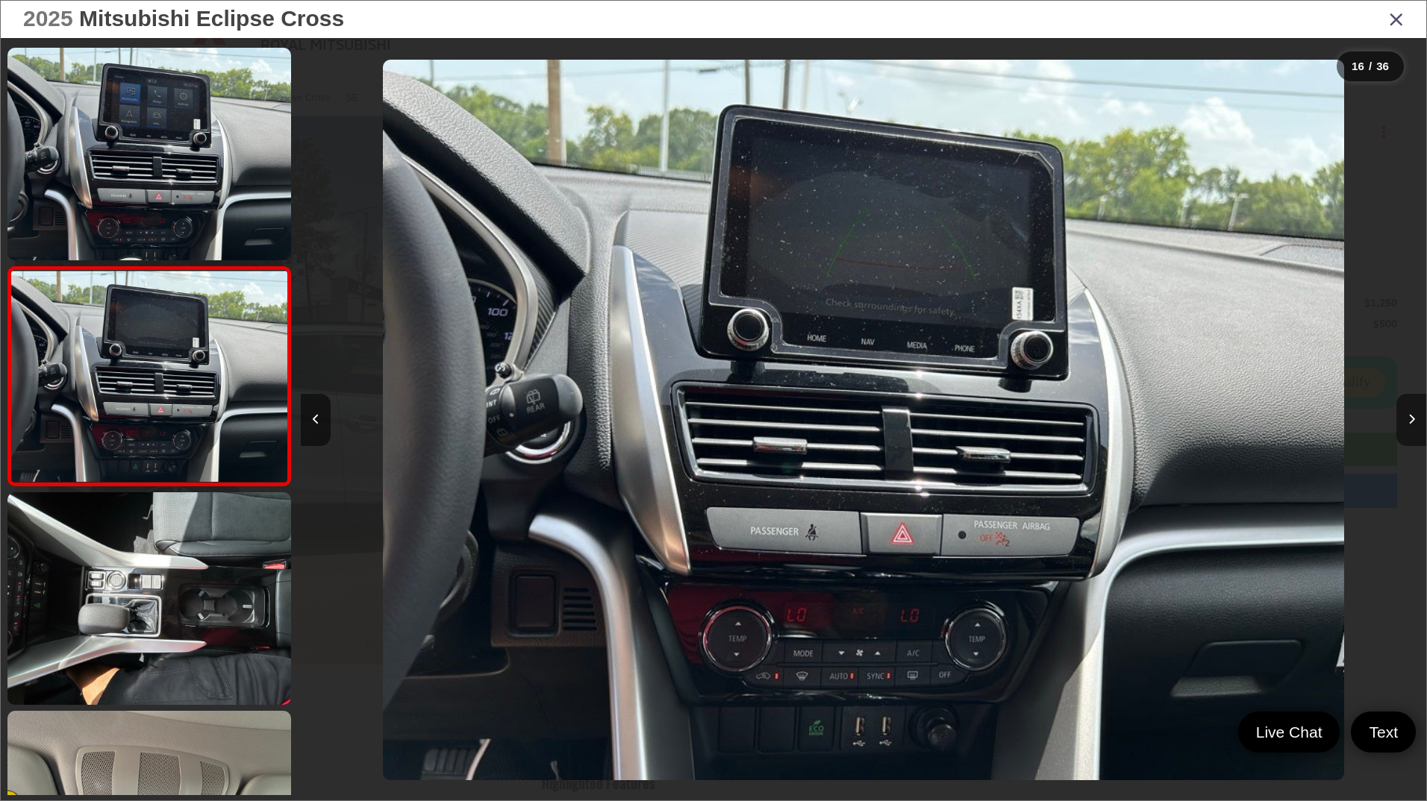
click at [1408, 419] on icon "Next image" at bounding box center [1411, 419] width 7 height 10
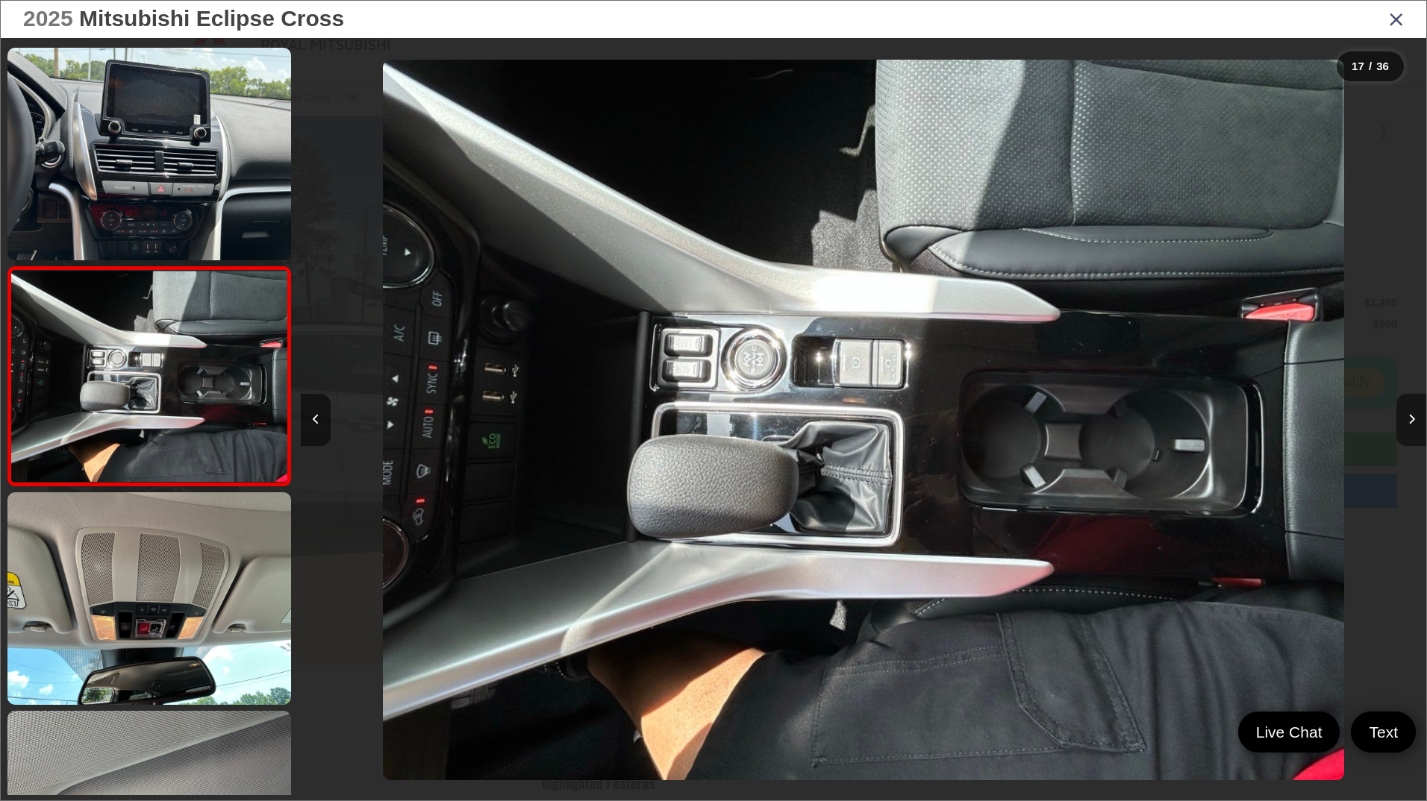
click at [1404, 419] on button "Next image" at bounding box center [1411, 420] width 30 height 52
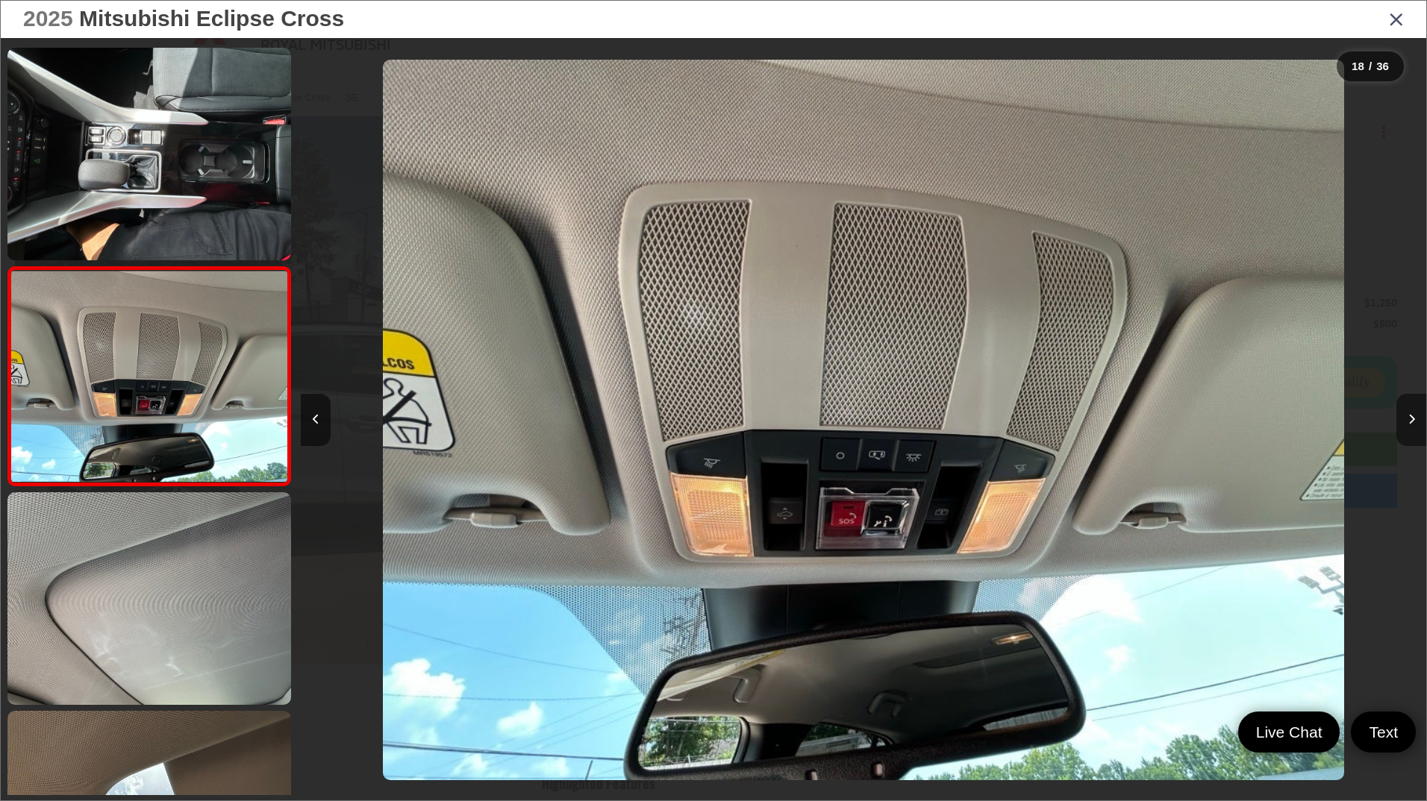
click at [1404, 419] on button "Next image" at bounding box center [1411, 420] width 30 height 52
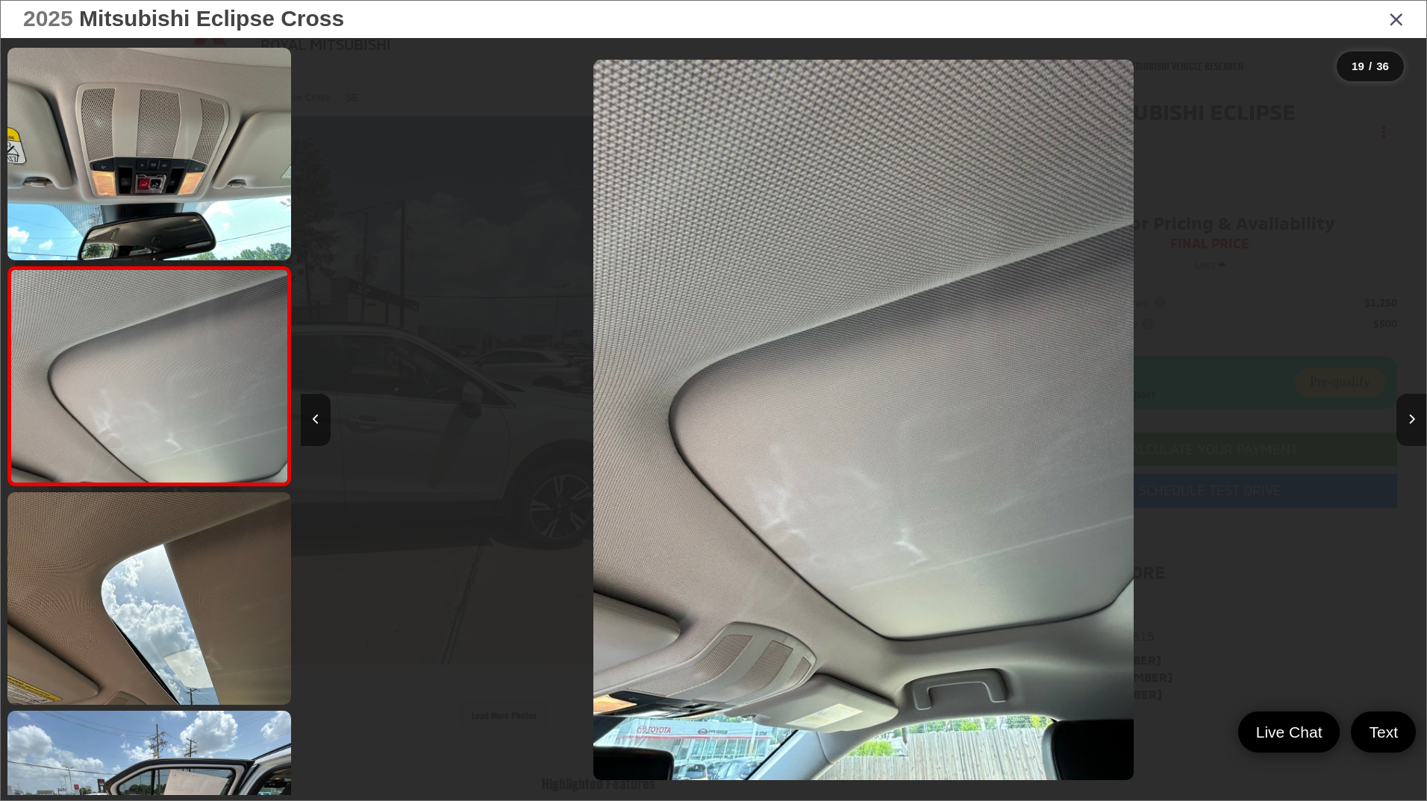
click at [1404, 419] on button "Next image" at bounding box center [1411, 420] width 30 height 52
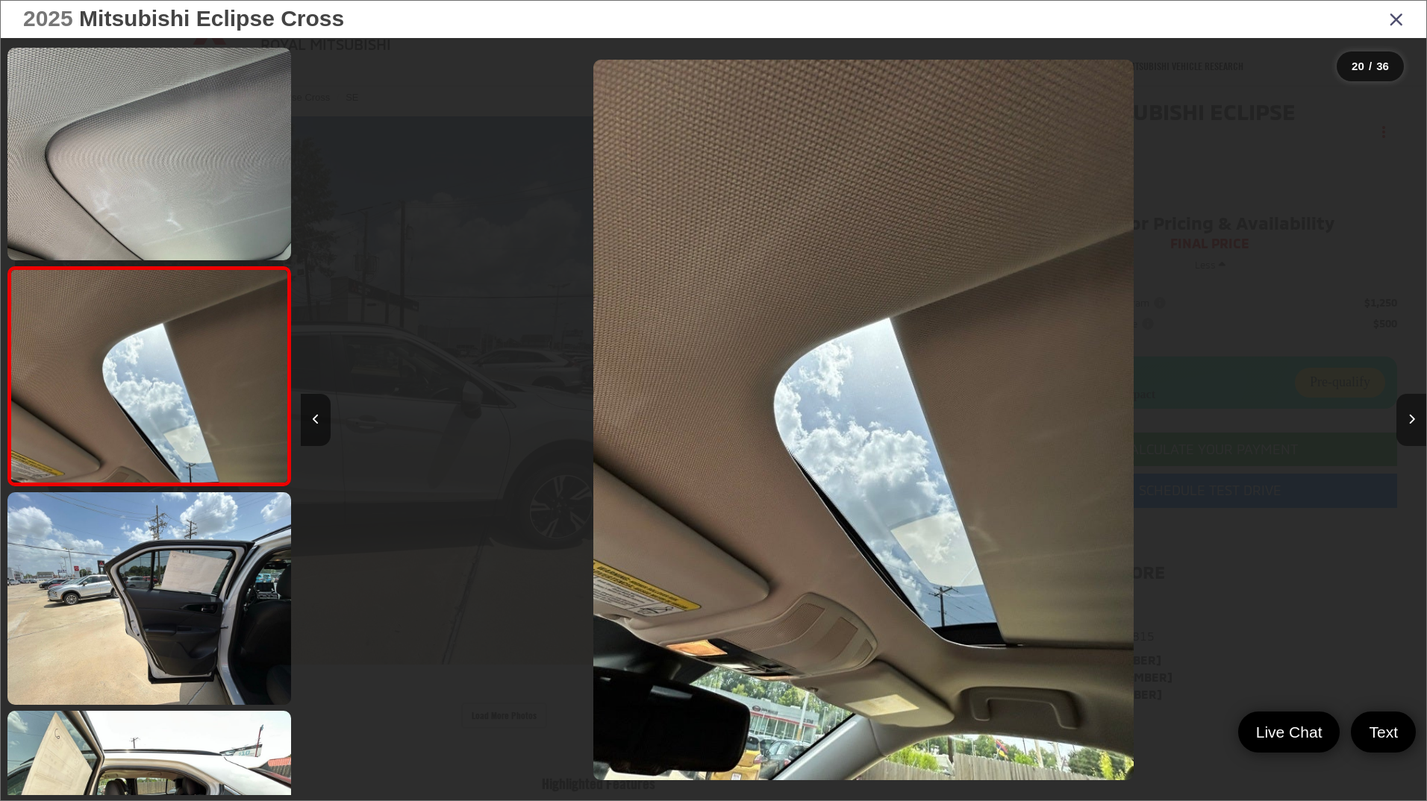
click at [1404, 419] on button "Next image" at bounding box center [1411, 420] width 30 height 52
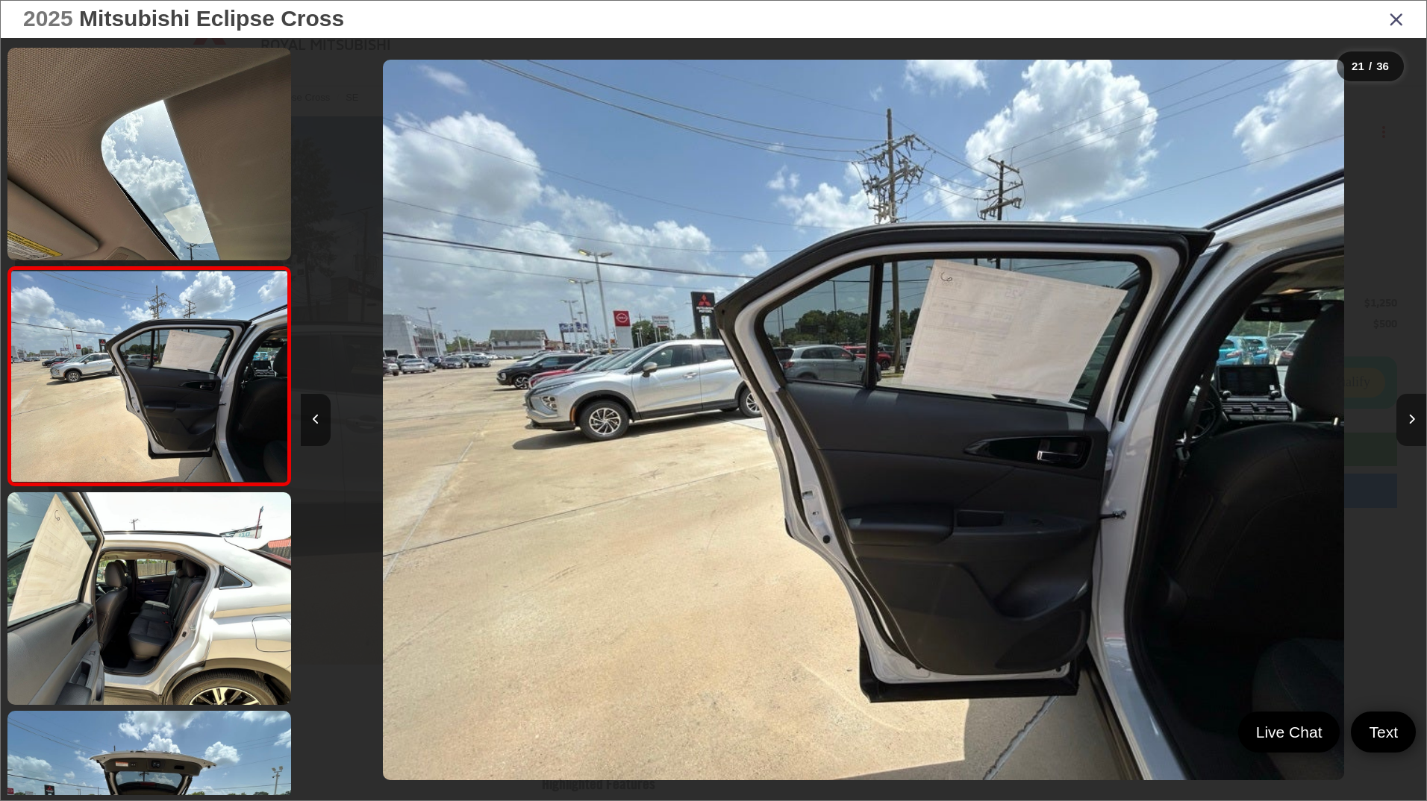
click at [1404, 419] on button "Next image" at bounding box center [1411, 420] width 30 height 52
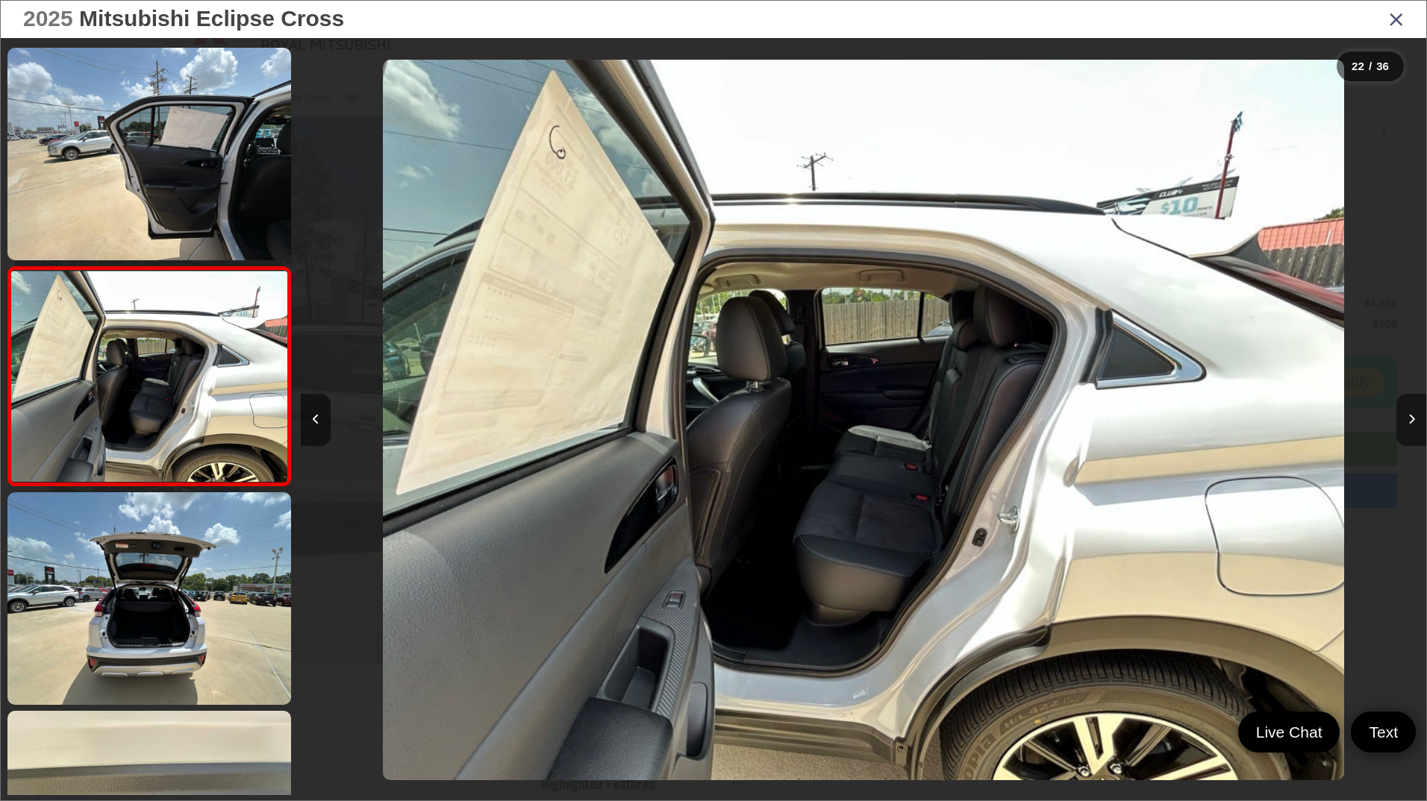
click at [1404, 419] on button "Next image" at bounding box center [1411, 420] width 30 height 52
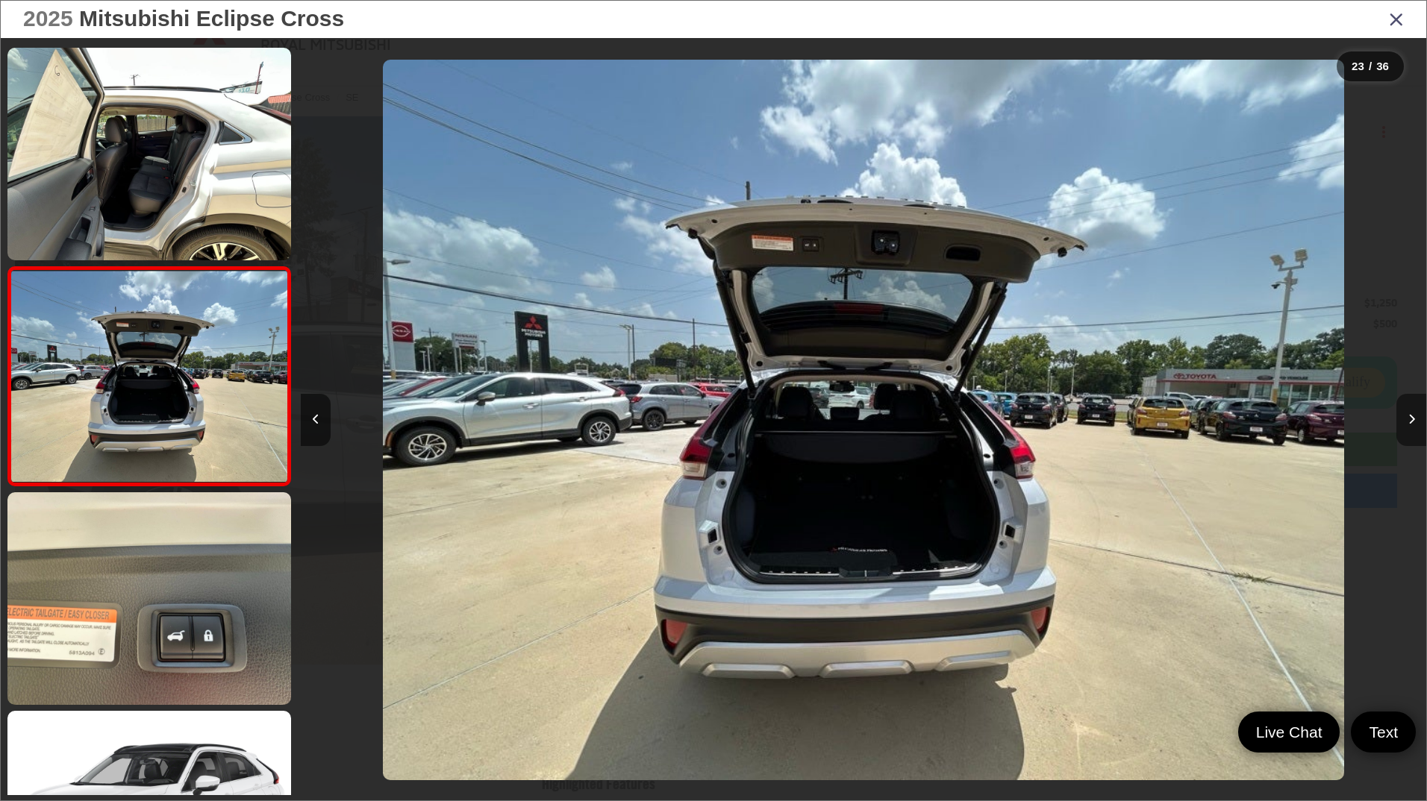
click at [1404, 419] on button "Next image" at bounding box center [1411, 420] width 30 height 52
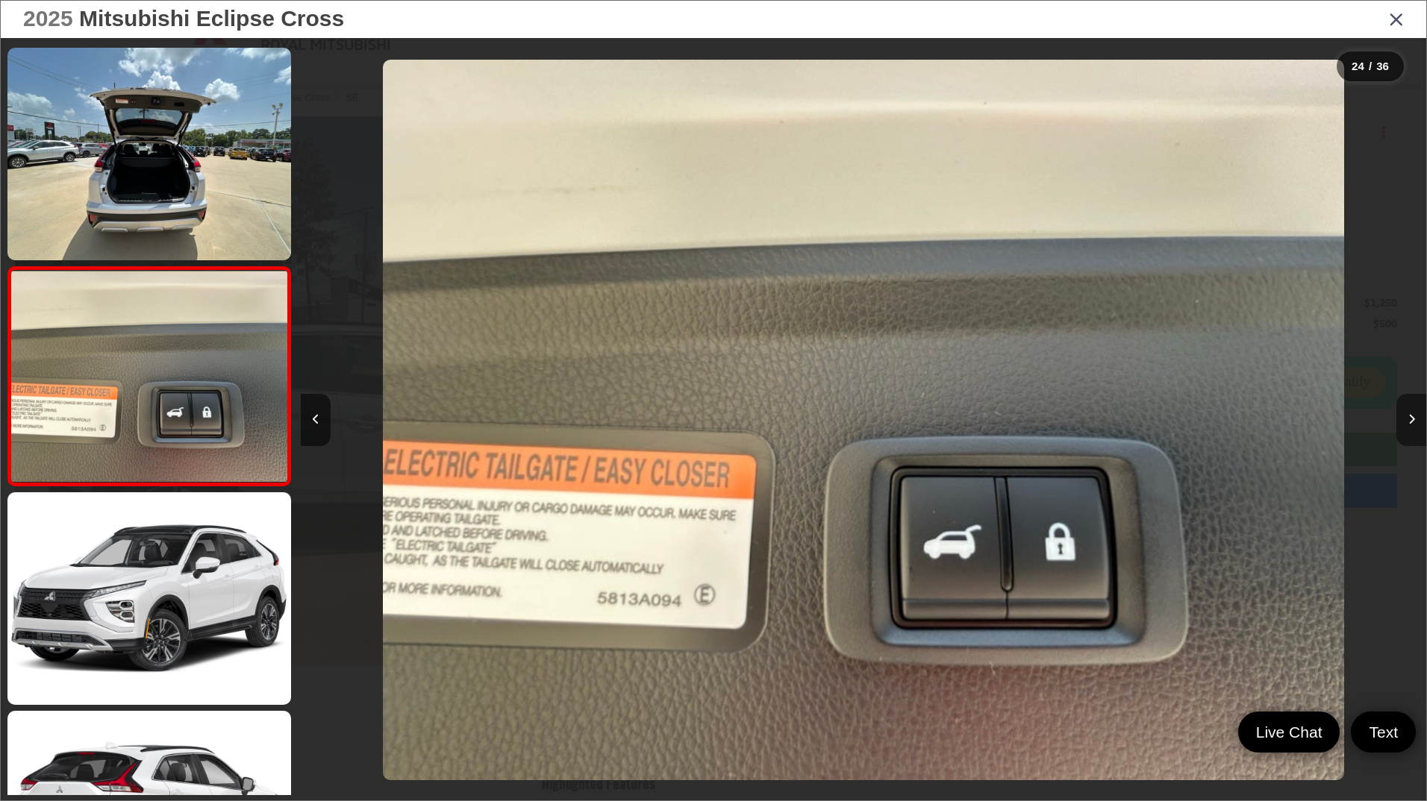
click at [1403, 424] on button "Next image" at bounding box center [1411, 420] width 30 height 52
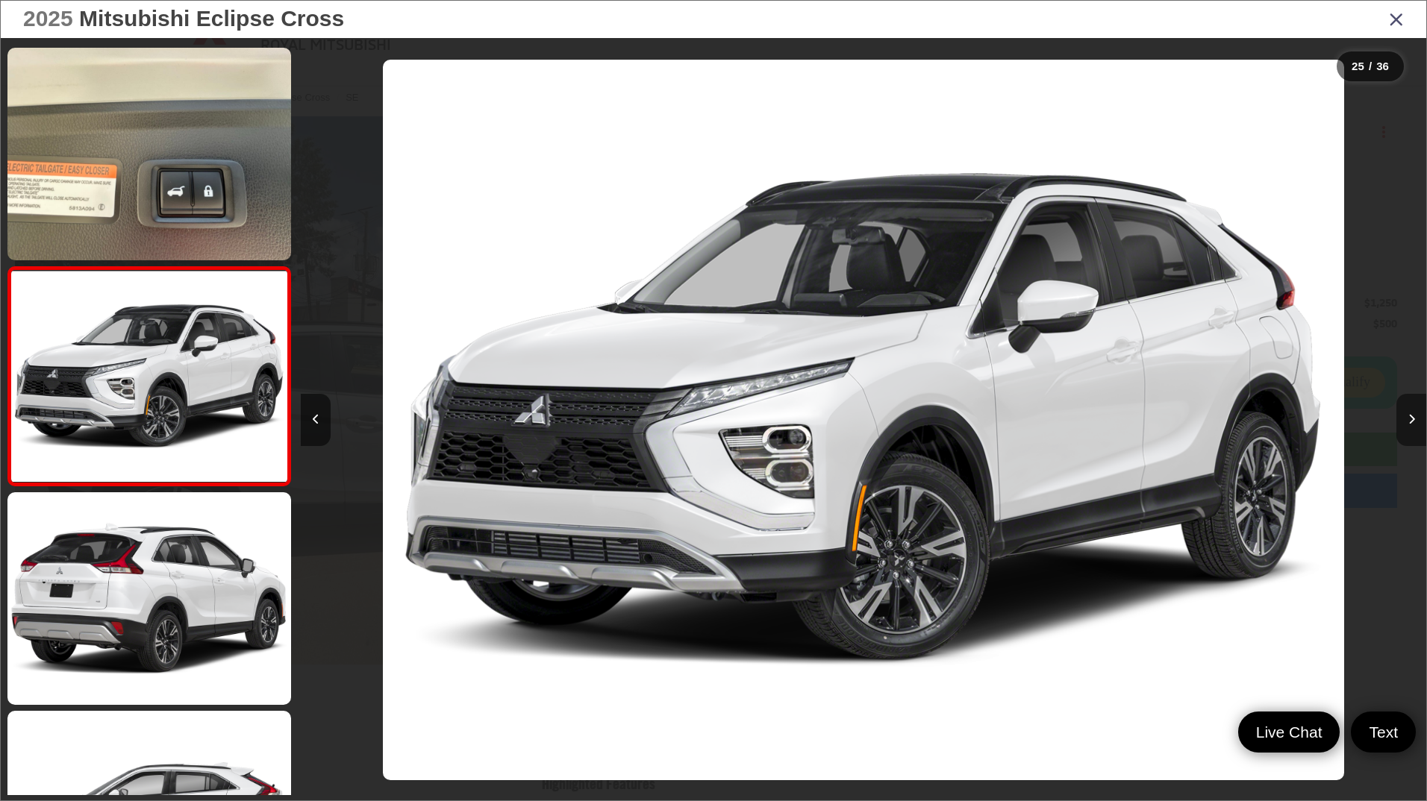
click at [1403, 424] on button "Next image" at bounding box center [1411, 420] width 30 height 52
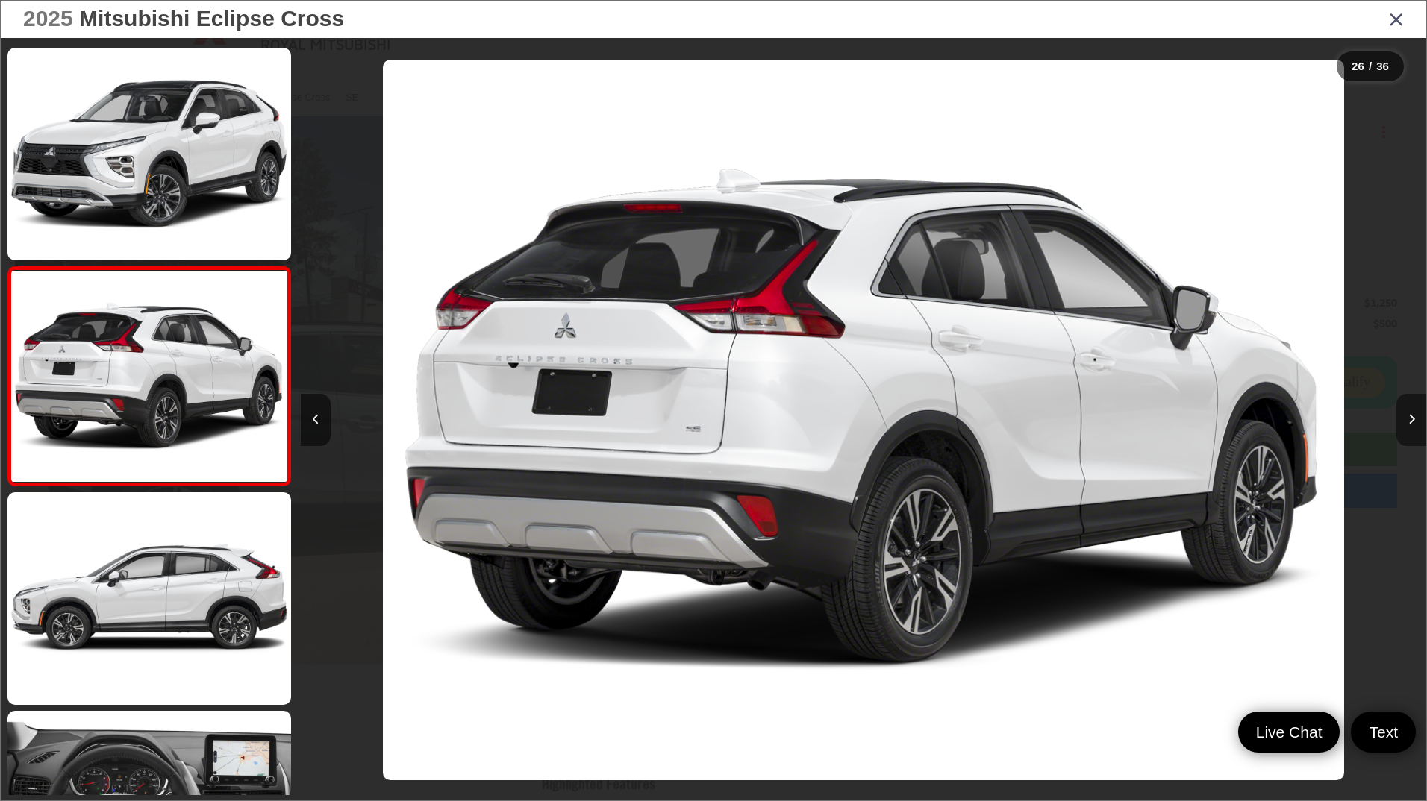
click at [1403, 424] on button "Next image" at bounding box center [1411, 420] width 30 height 52
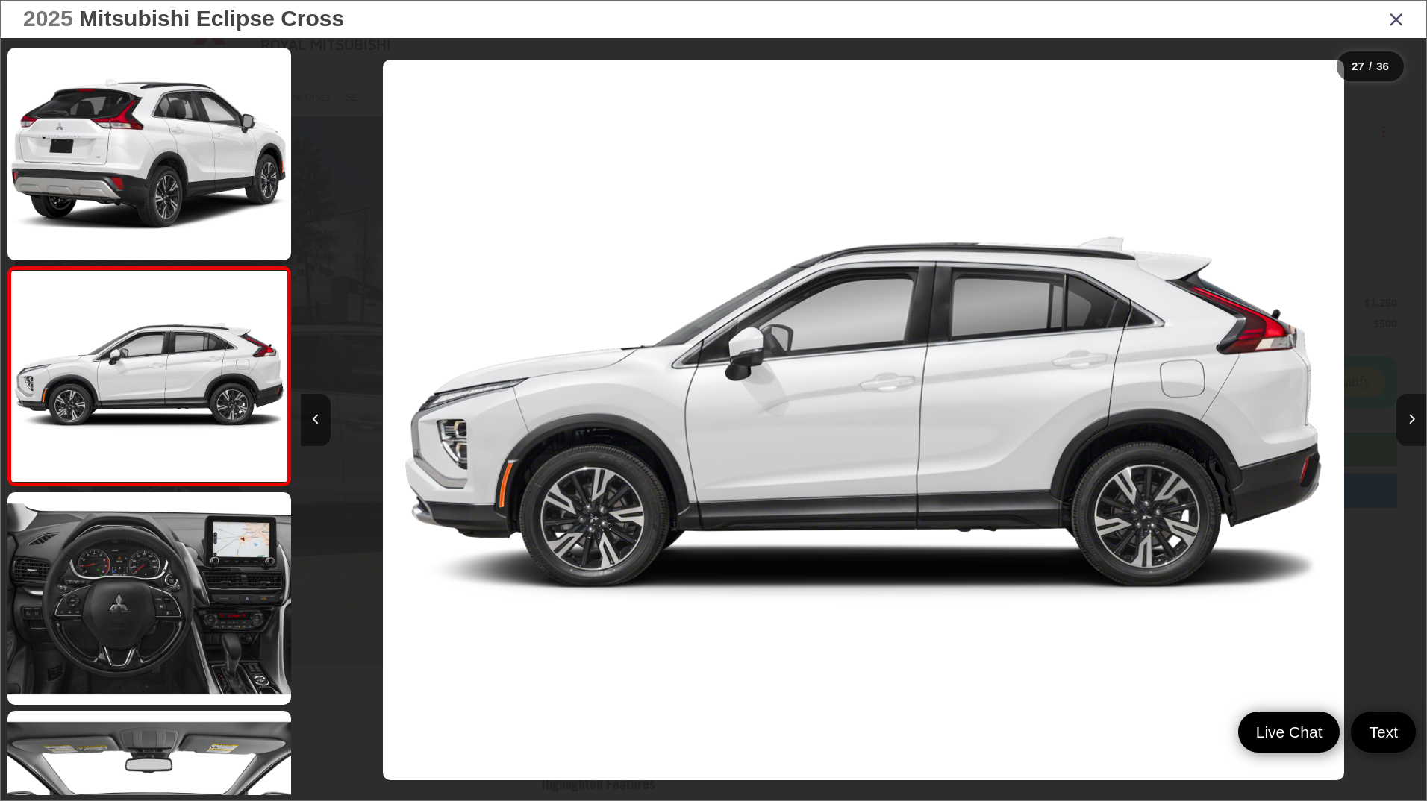
click at [1403, 424] on button "Next image" at bounding box center [1411, 420] width 30 height 52
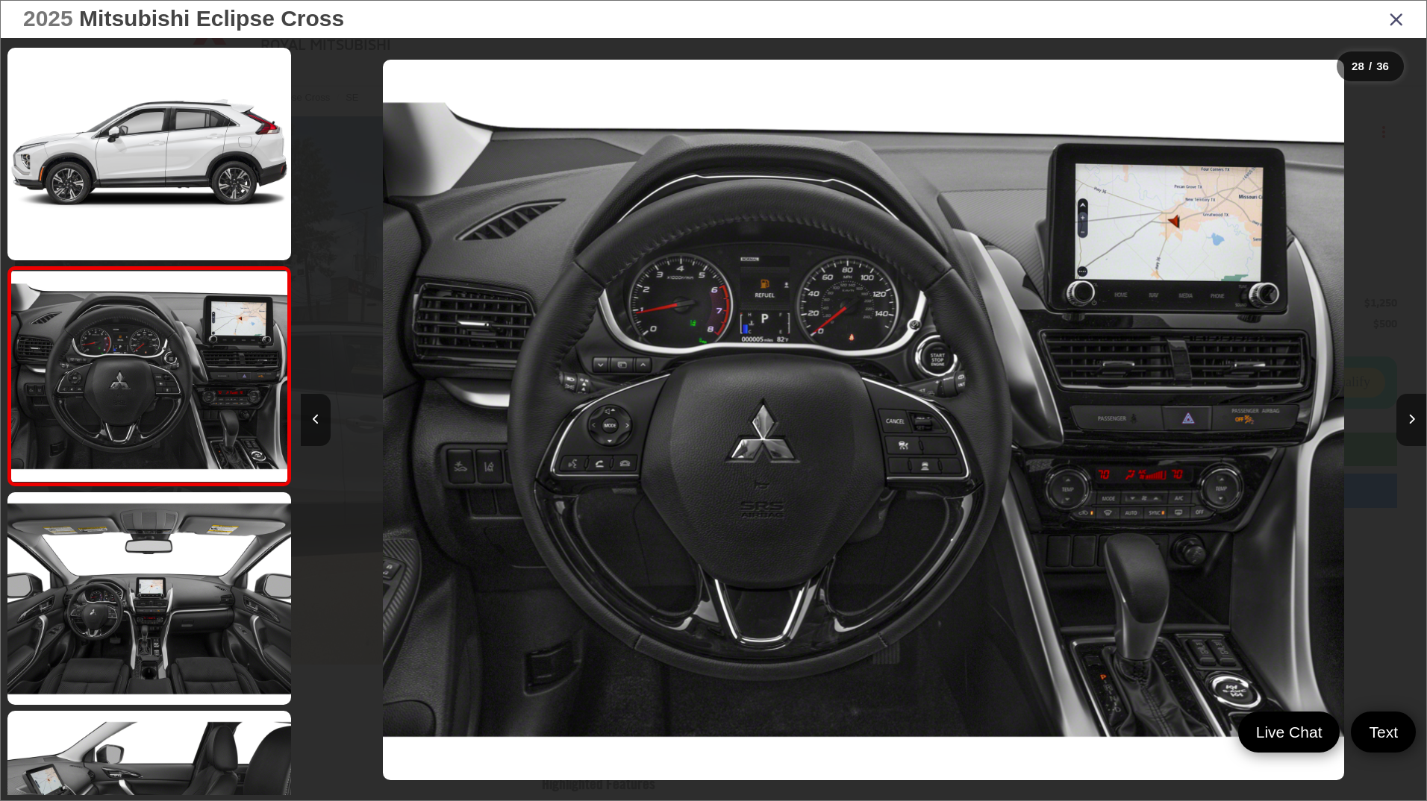
click at [1401, 20] on icon "Close gallery" at bounding box center [1396, 18] width 15 height 19
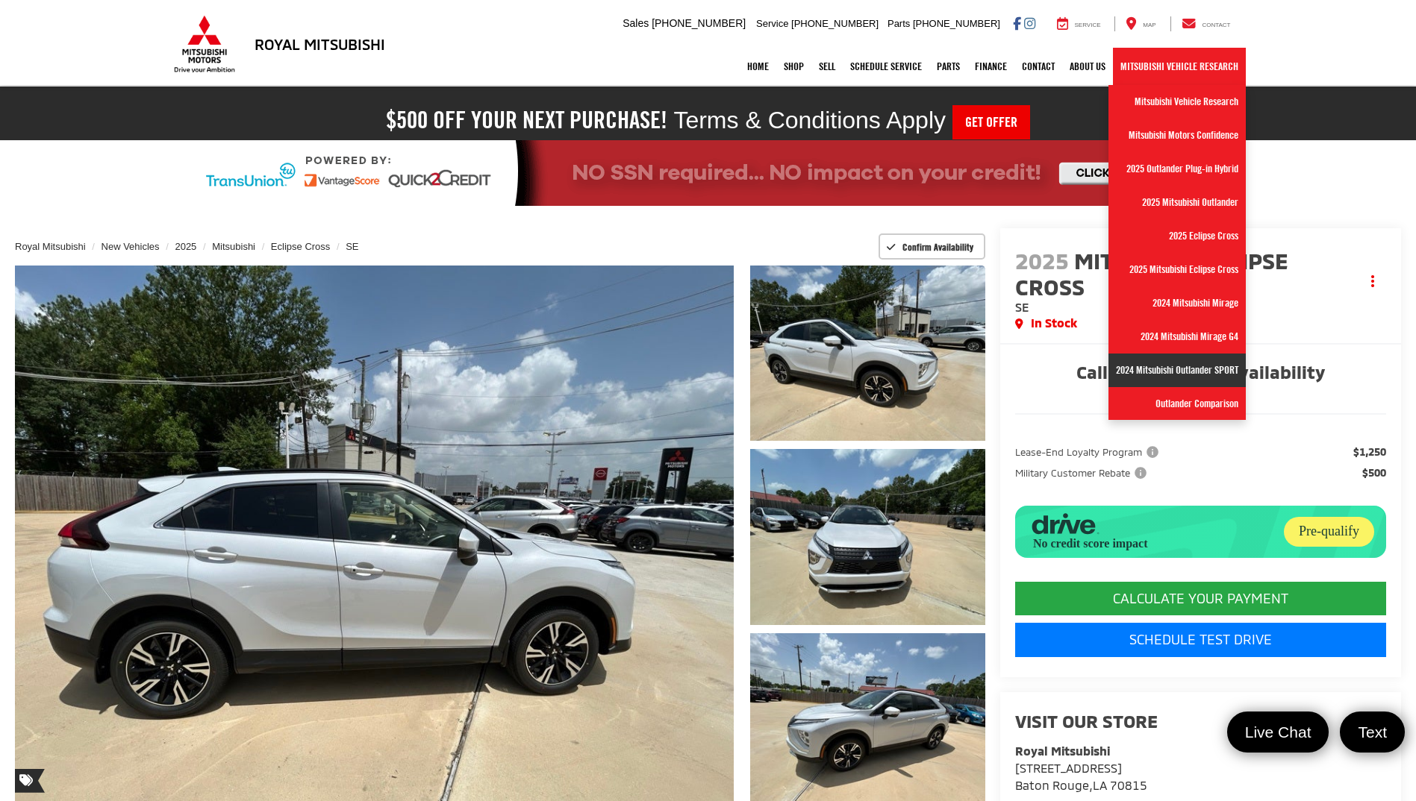
click at [1169, 378] on link "2024 Mitsubishi Outlander SPORT" at bounding box center [1176, 371] width 137 height 34
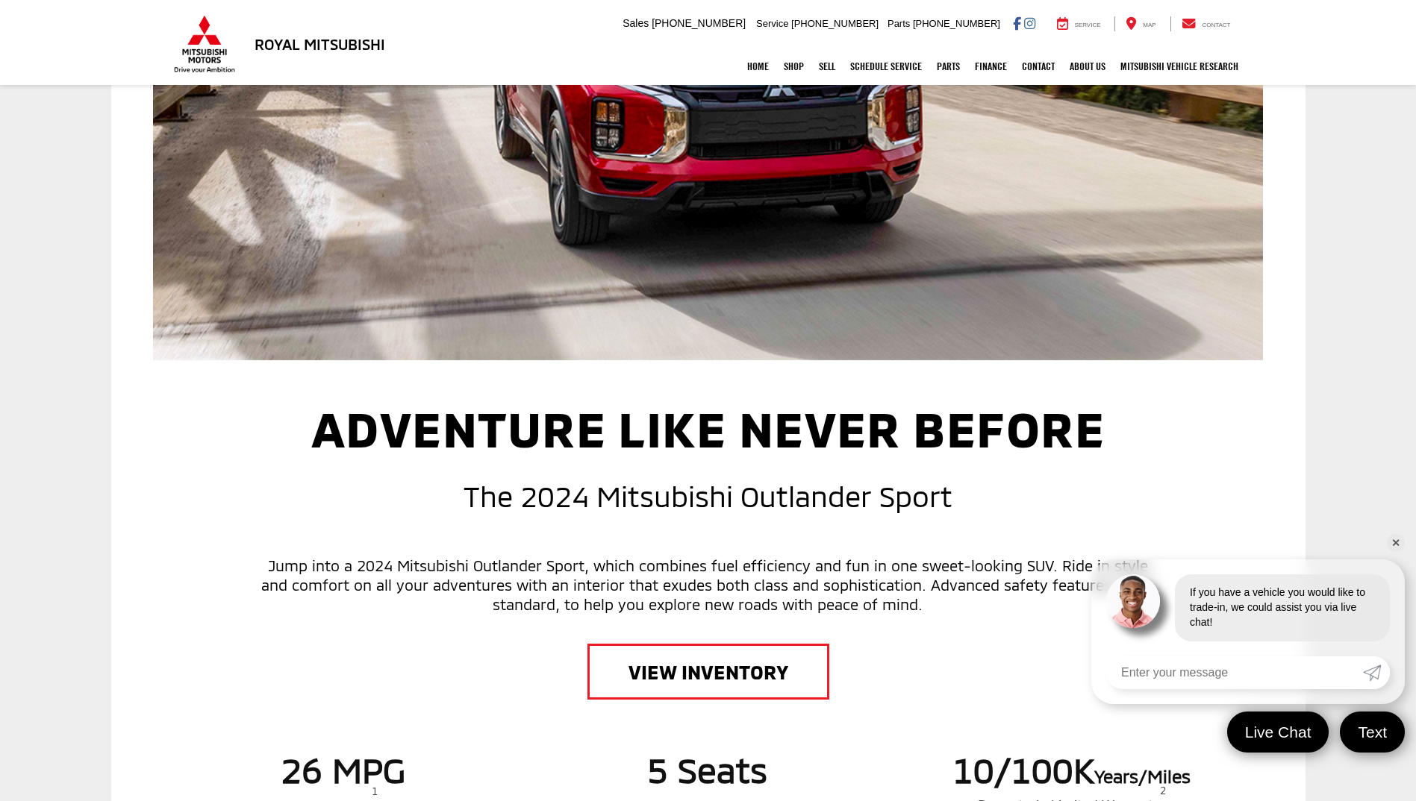
scroll to position [448, 0]
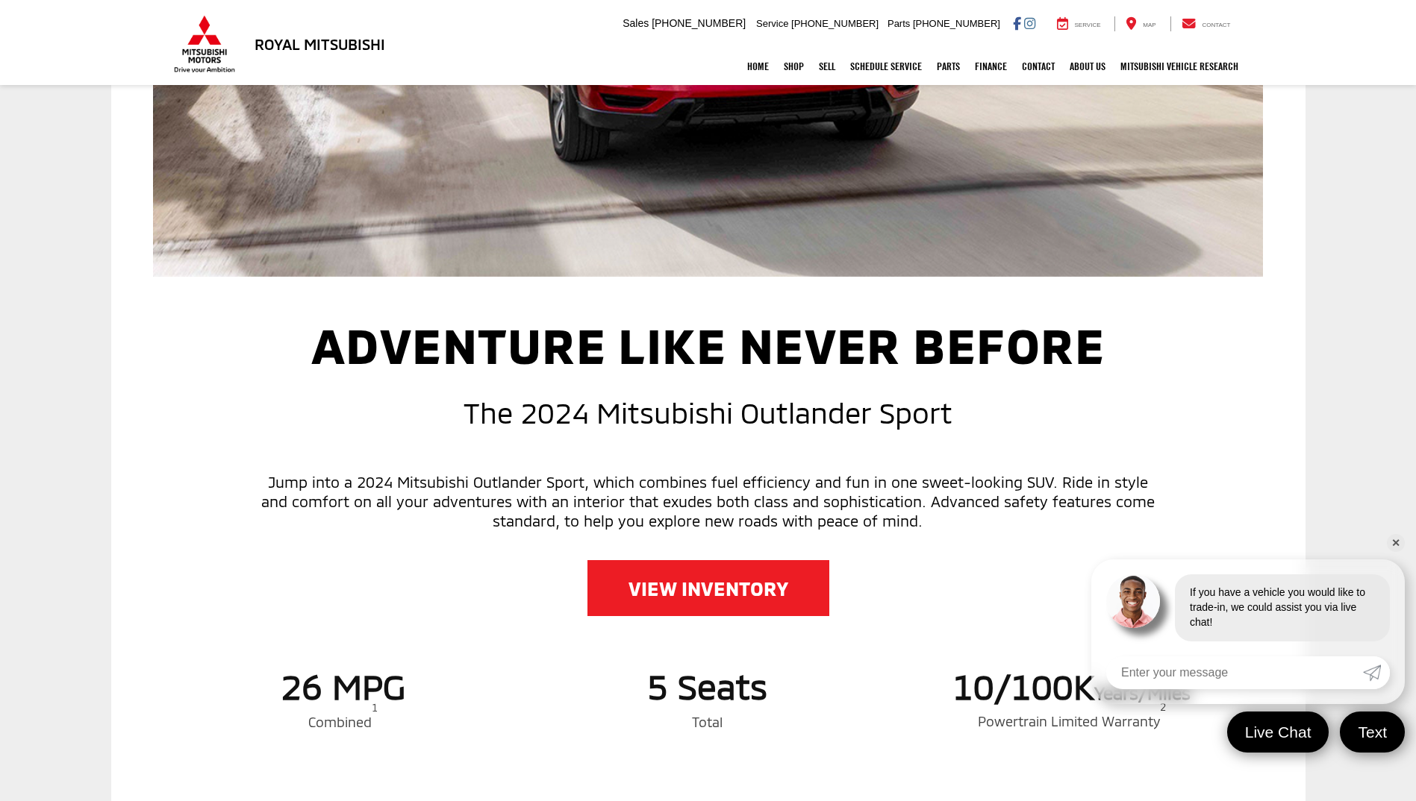
click at [763, 601] on link "VIEW INVENTORY" at bounding box center [708, 588] width 242 height 56
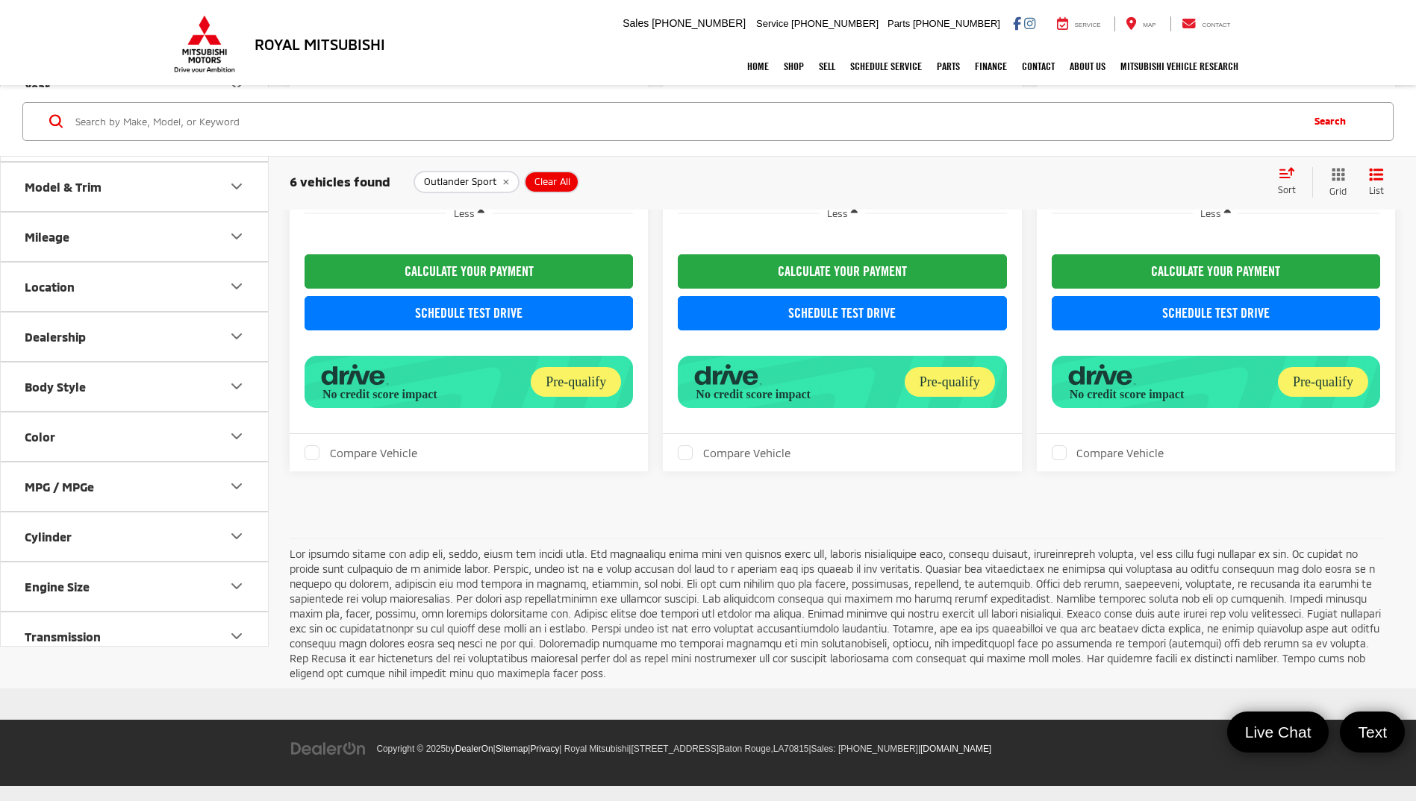
scroll to position [1518, 0]
click at [740, 66] on link "Home" at bounding box center [758, 66] width 37 height 37
